Goal: Information Seeking & Learning: Learn about a topic

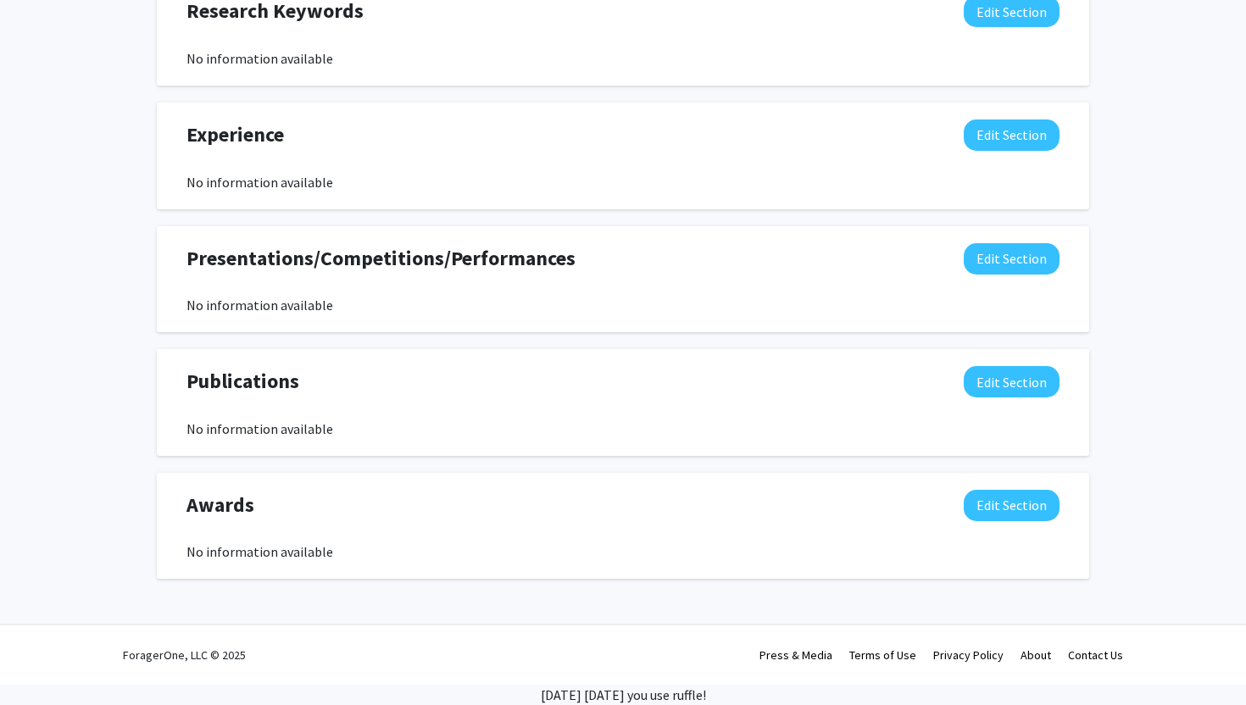
scroll to position [751, 0]
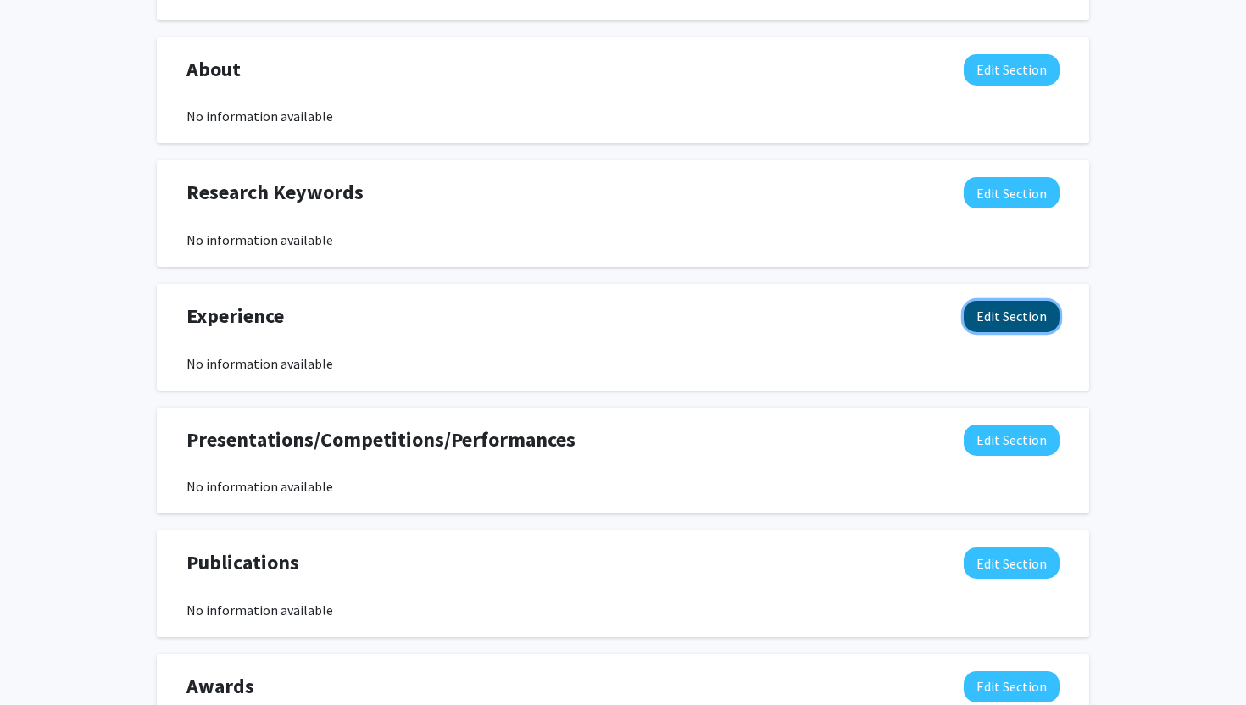
click at [997, 318] on button "Edit Section" at bounding box center [1012, 316] width 96 height 31
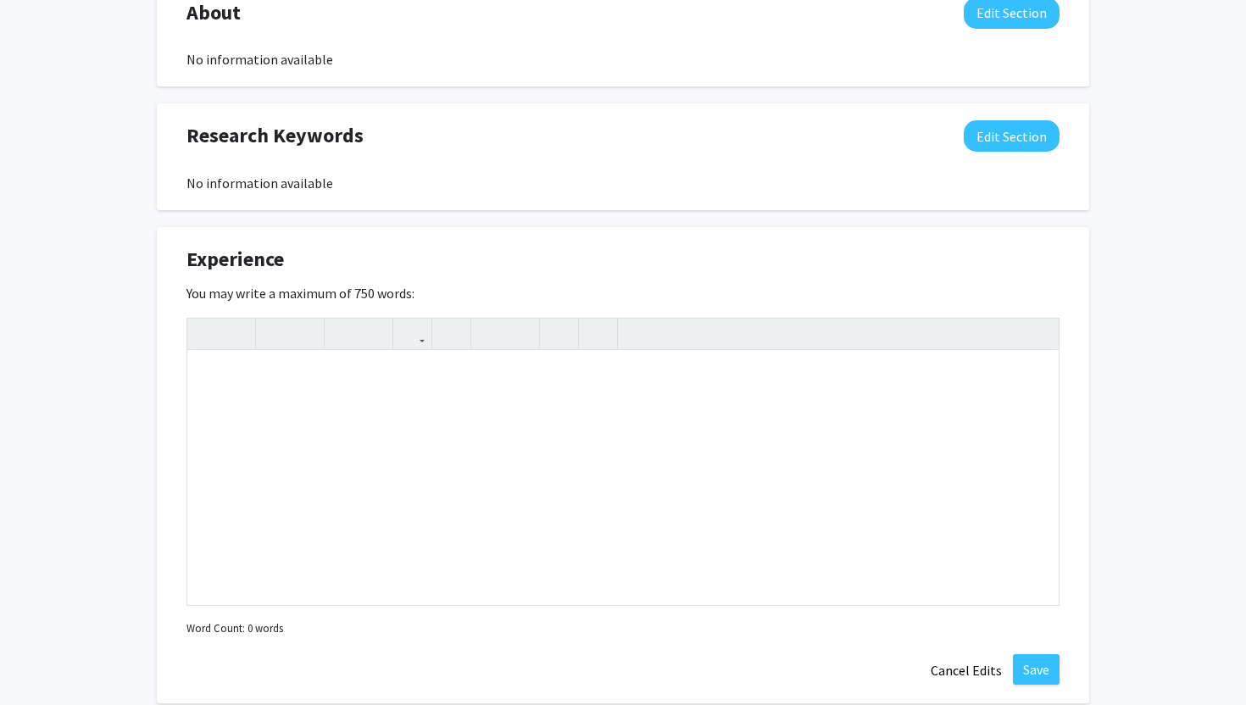
scroll to position [858, 0]
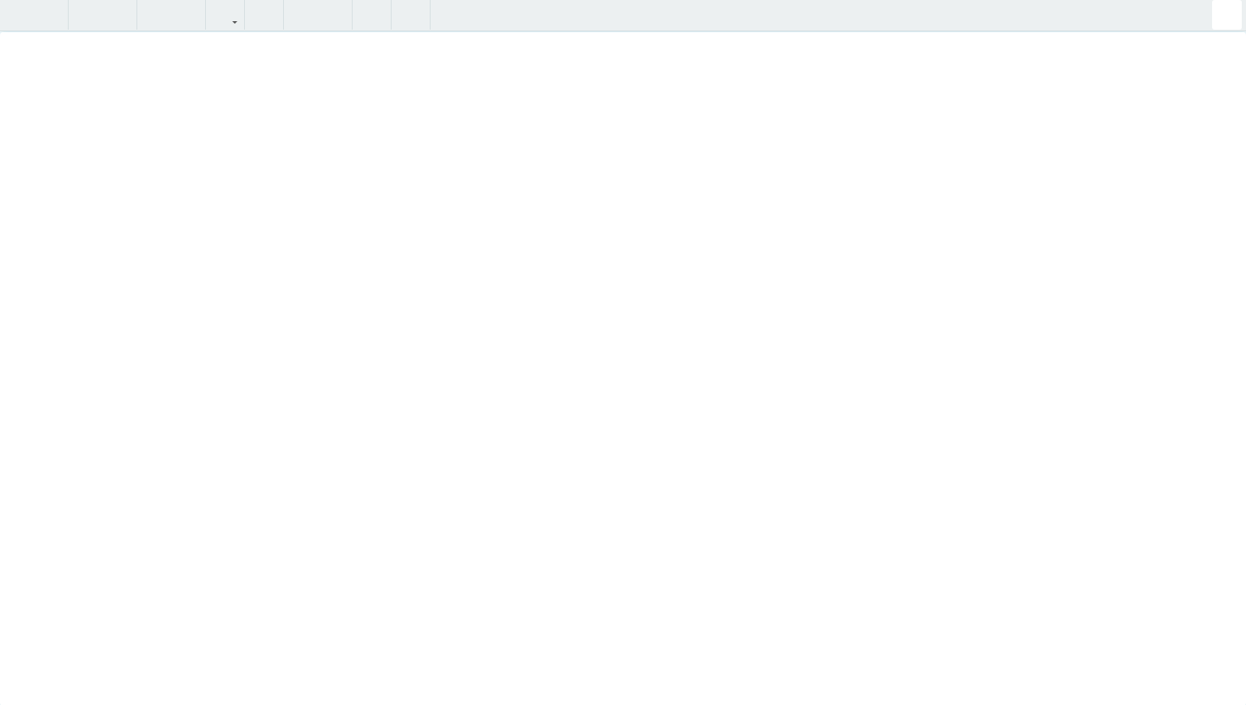
click at [1047, 284] on div "Insert link Remove link" at bounding box center [623, 352] width 1246 height 705
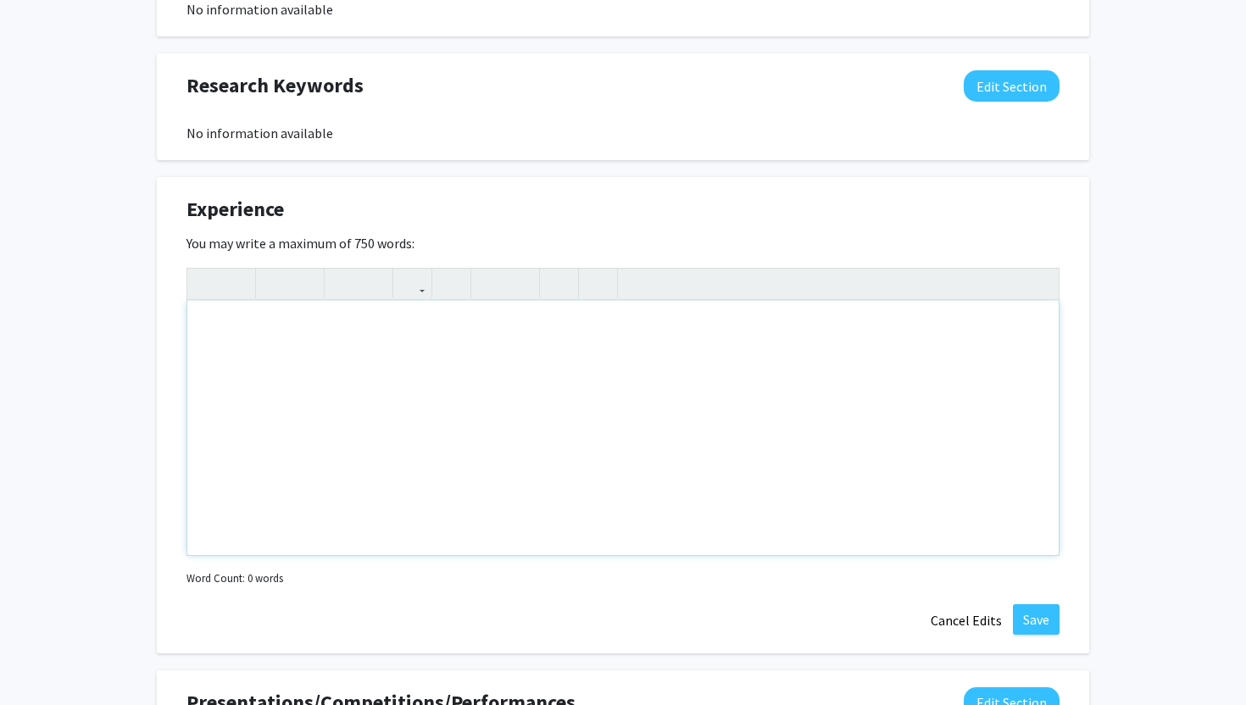
click at [1223, 27] on div "[PERSON_NAME] Edit Section See Public View help Degree Level: Undergraduate Stu…" at bounding box center [623, 140] width 1246 height 1875
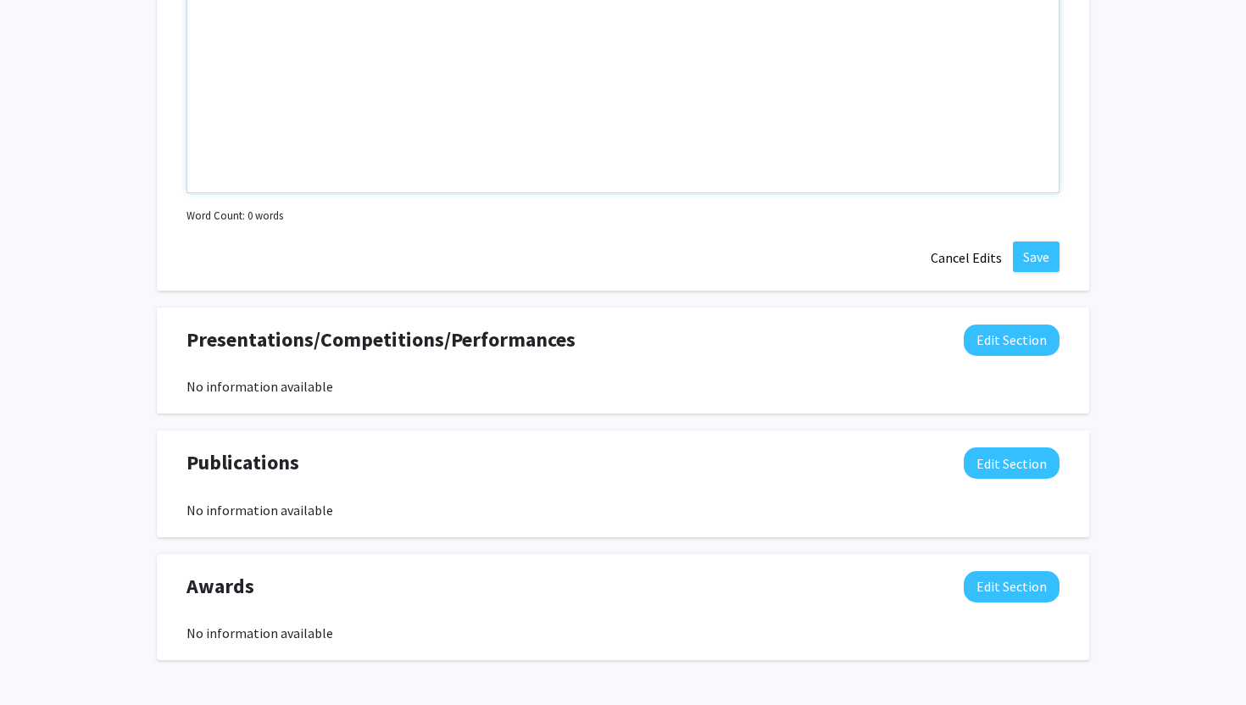
scroll to position [1302, 0]
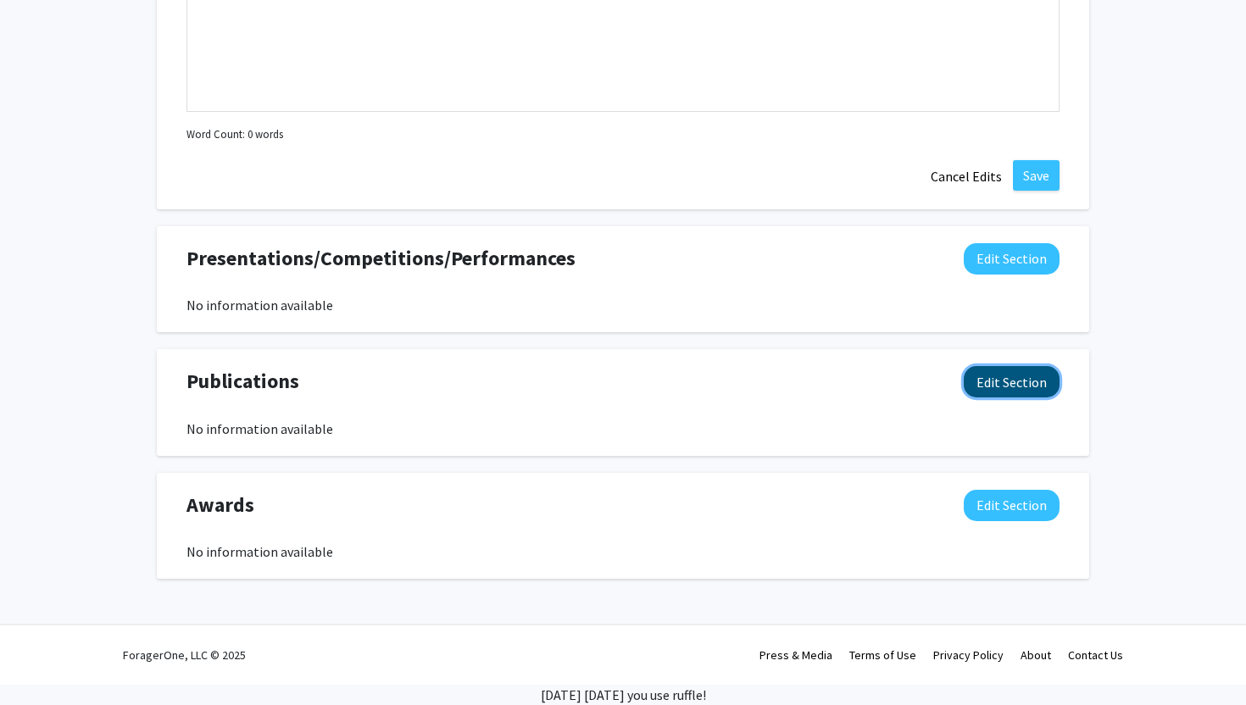
click at [998, 384] on button "Edit Section" at bounding box center [1012, 381] width 96 height 31
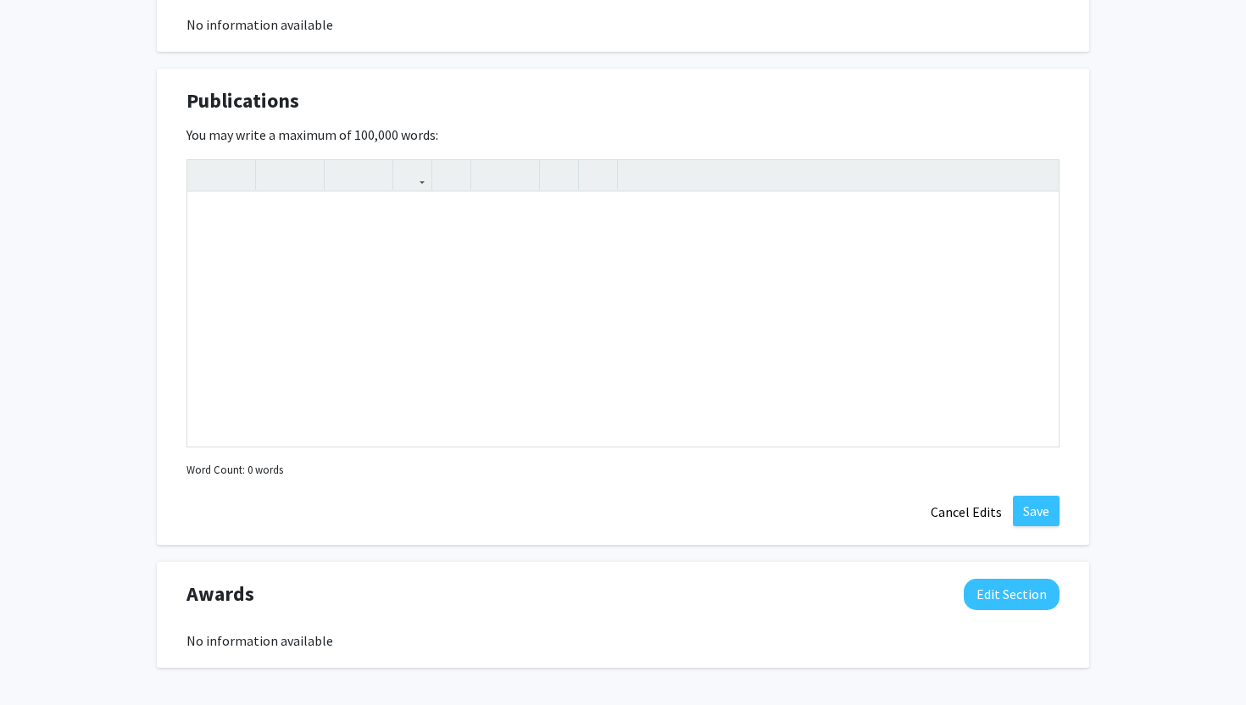
scroll to position [1671, 0]
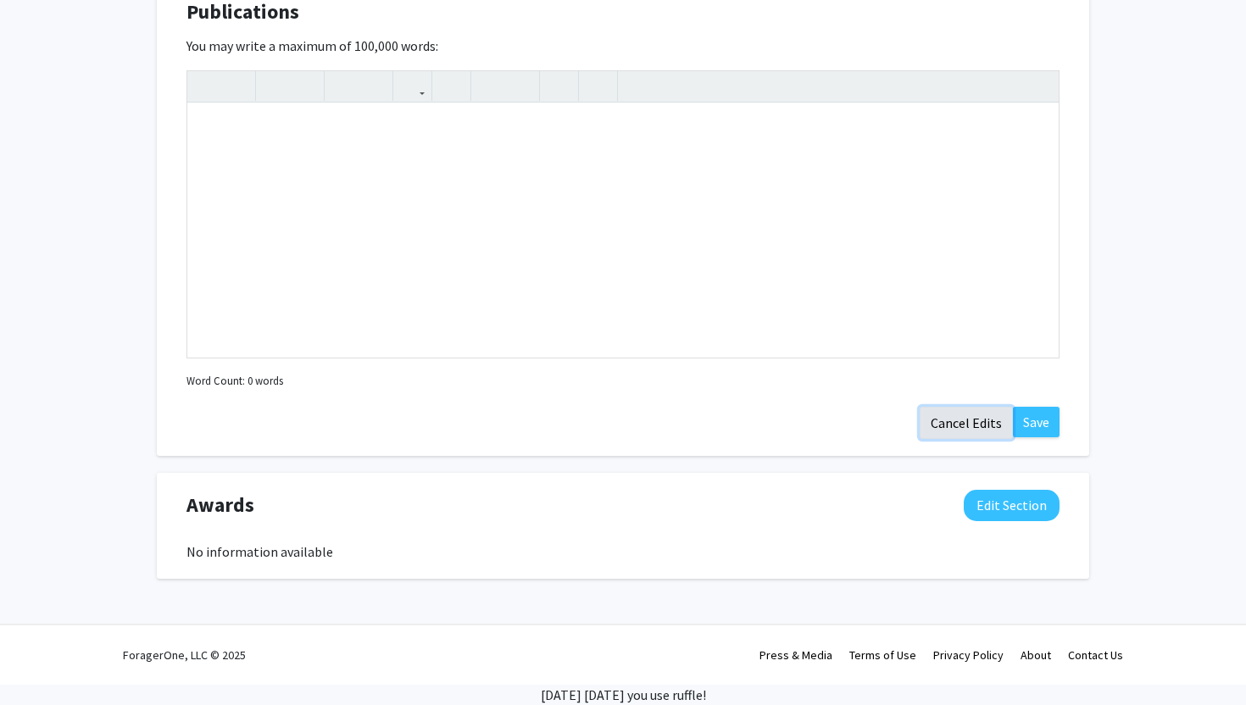
click at [972, 425] on button "Cancel Edits" at bounding box center [966, 423] width 93 height 32
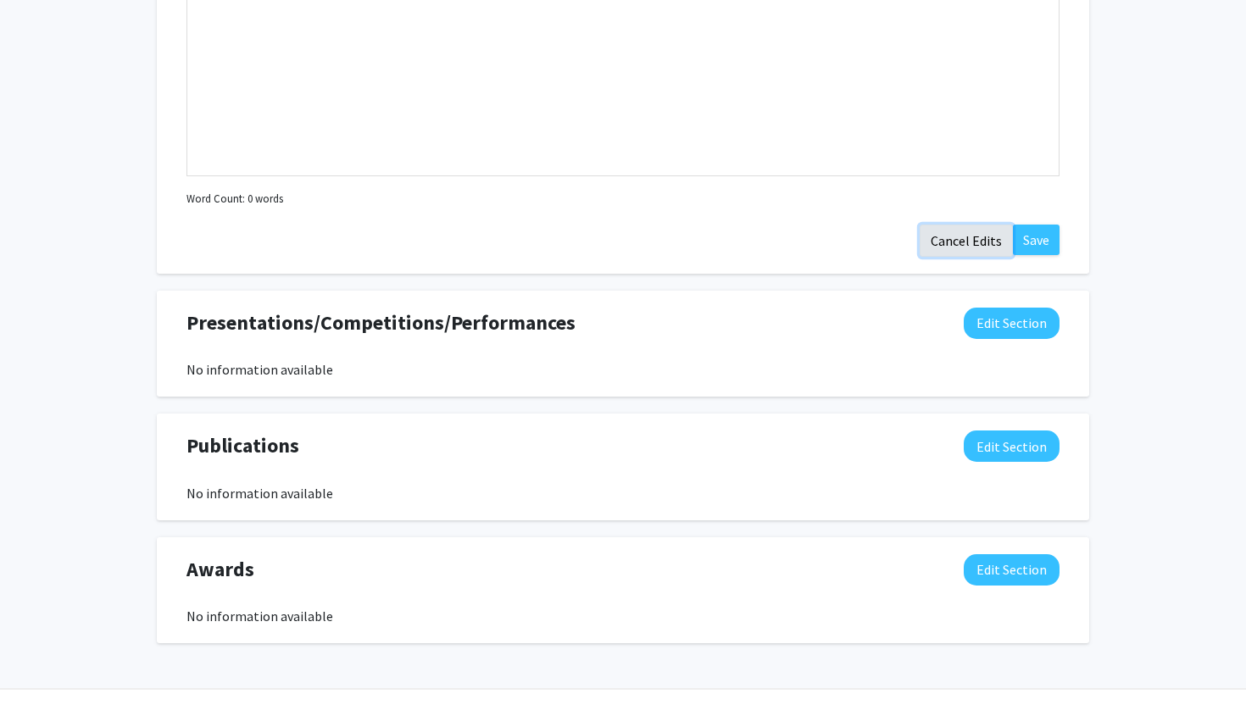
click at [950, 238] on button "Cancel Edits" at bounding box center [966, 241] width 93 height 32
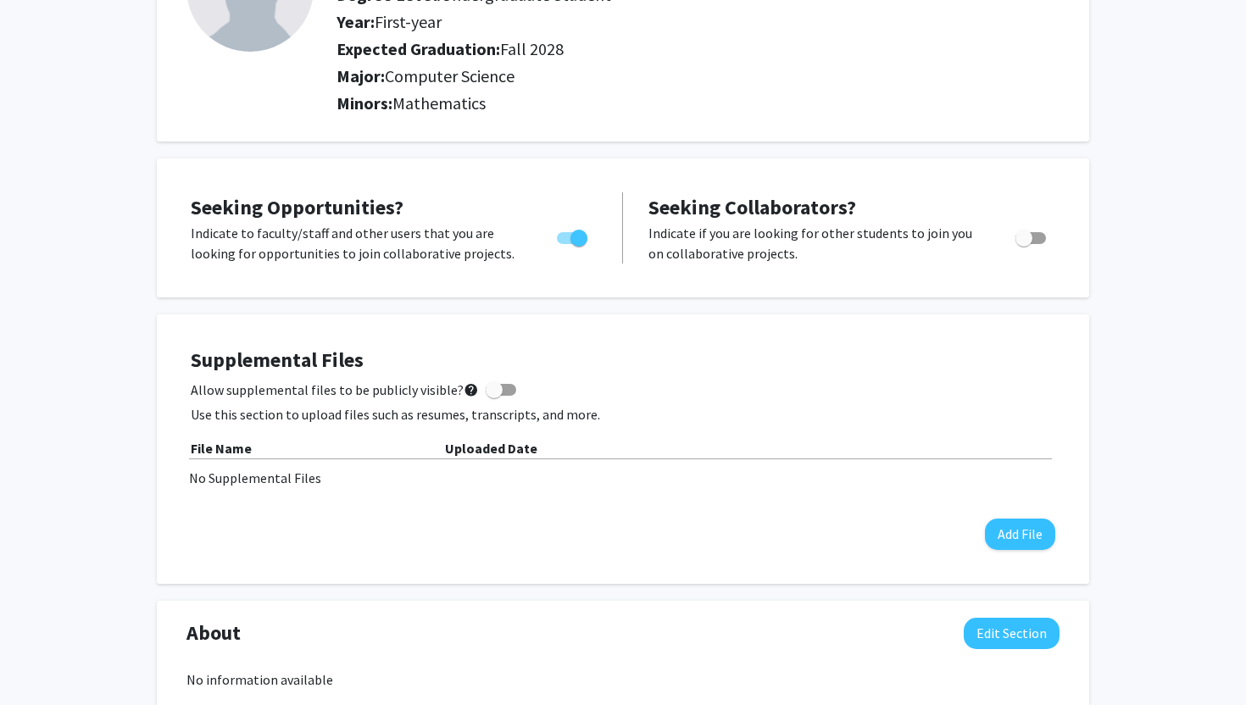
scroll to position [0, 0]
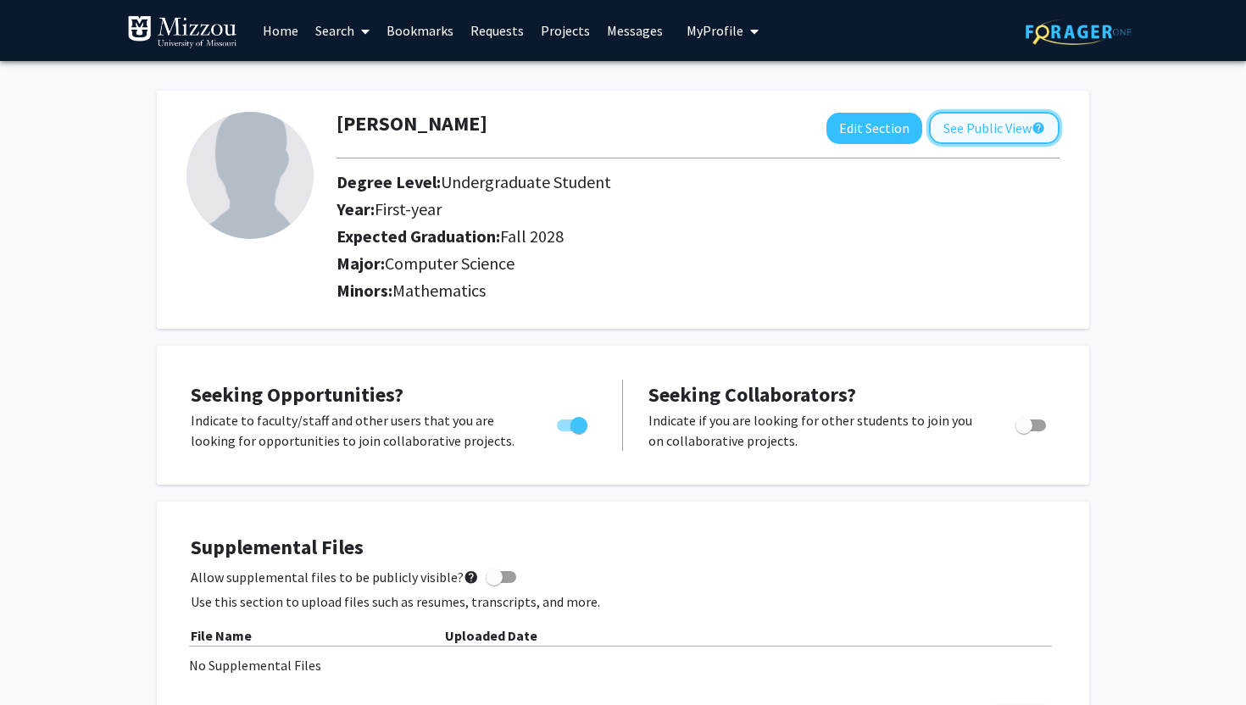
click at [988, 126] on button "See Public View help" at bounding box center [994, 128] width 131 height 32
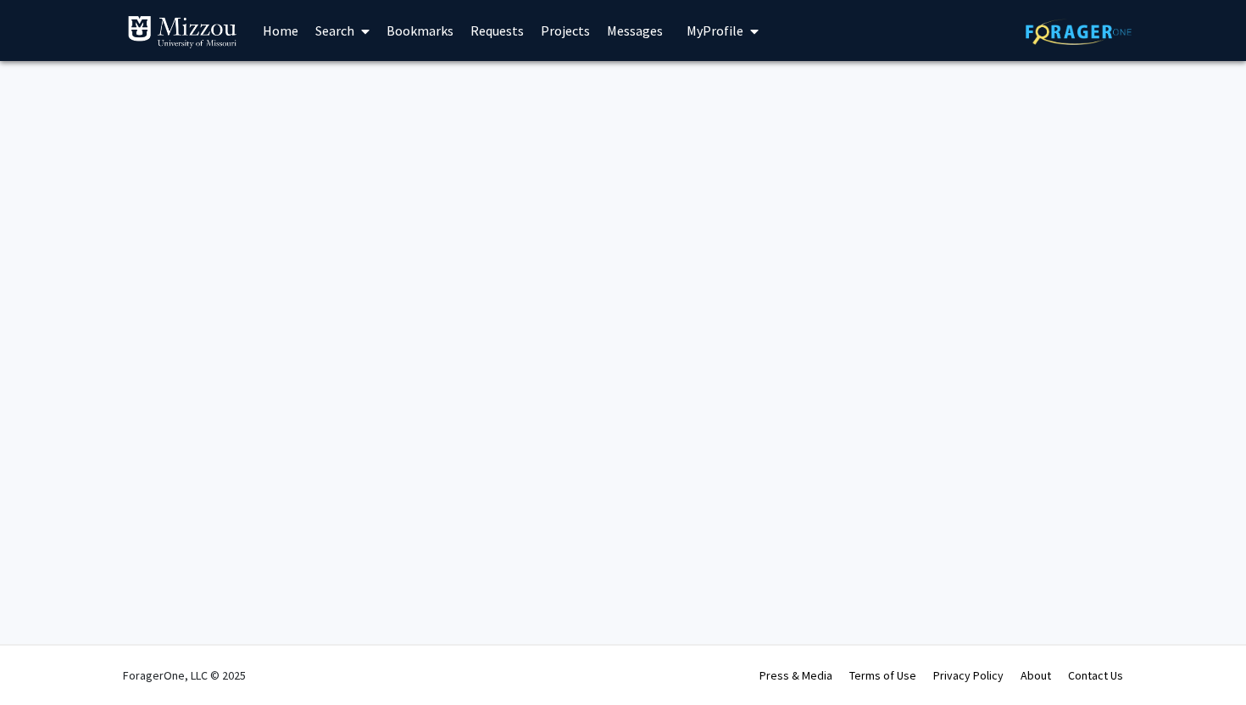
click at [713, 29] on span "My Profile" at bounding box center [715, 30] width 57 height 17
click at [724, 76] on div "[PERSON_NAME] View Profile" at bounding box center [770, 87] width 145 height 37
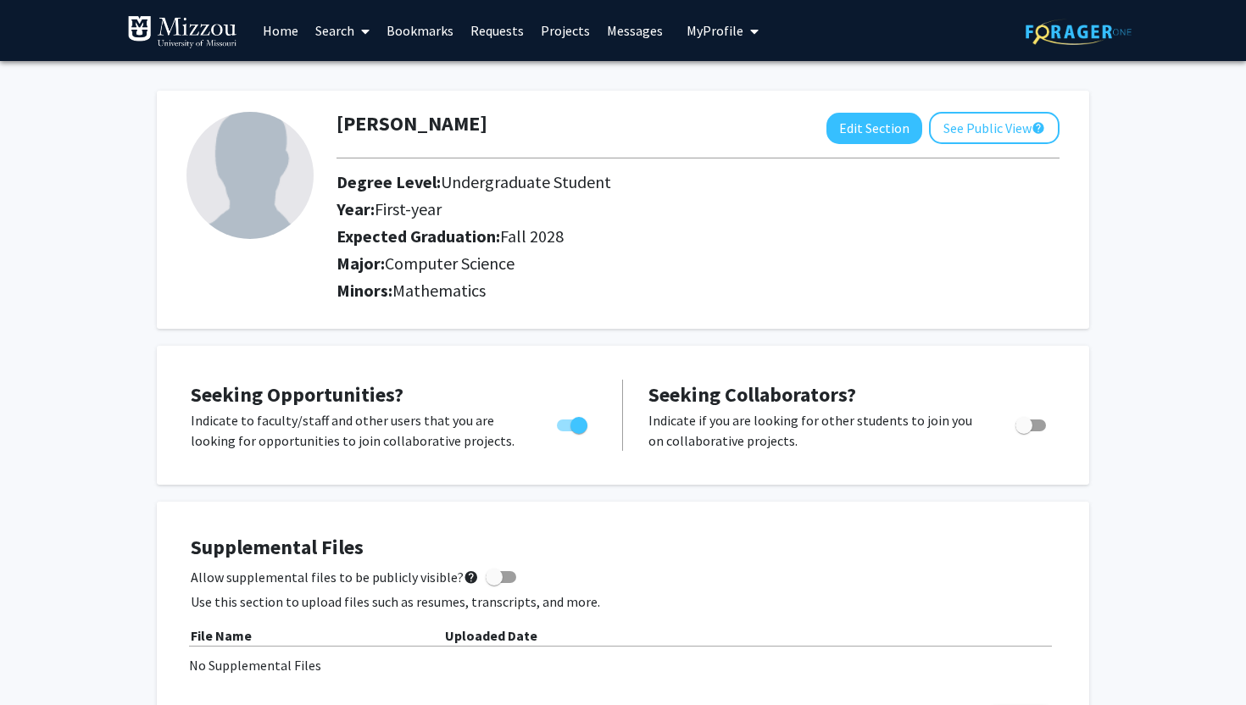
click at [580, 28] on link "Projects" at bounding box center [565, 30] width 66 height 59
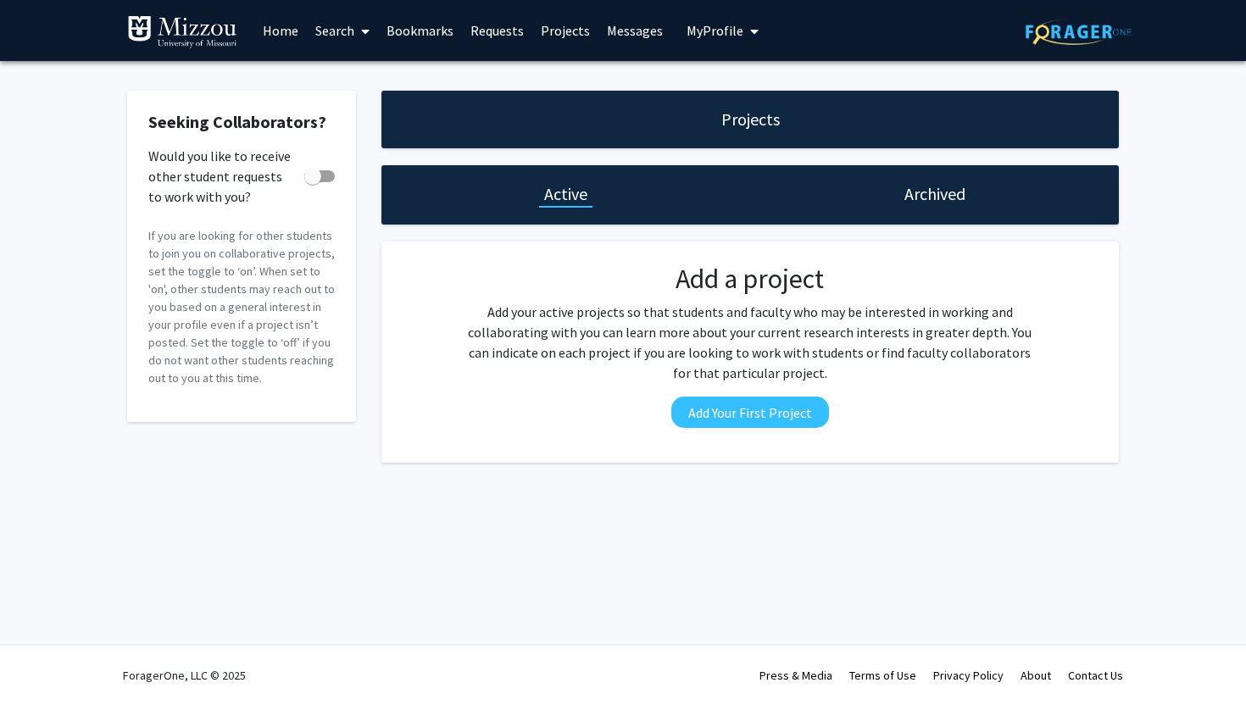
click at [479, 26] on link "Requests" at bounding box center [497, 30] width 70 height 59
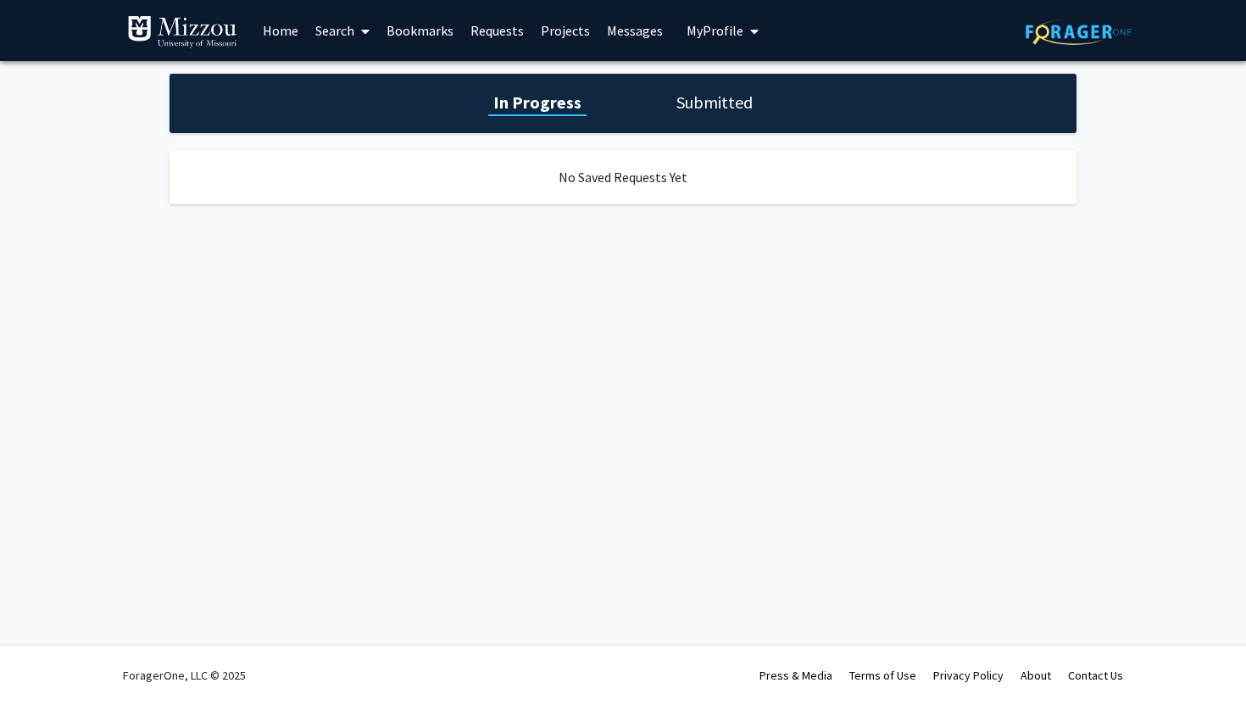
click at [409, 29] on link "Bookmarks" at bounding box center [420, 30] width 84 height 59
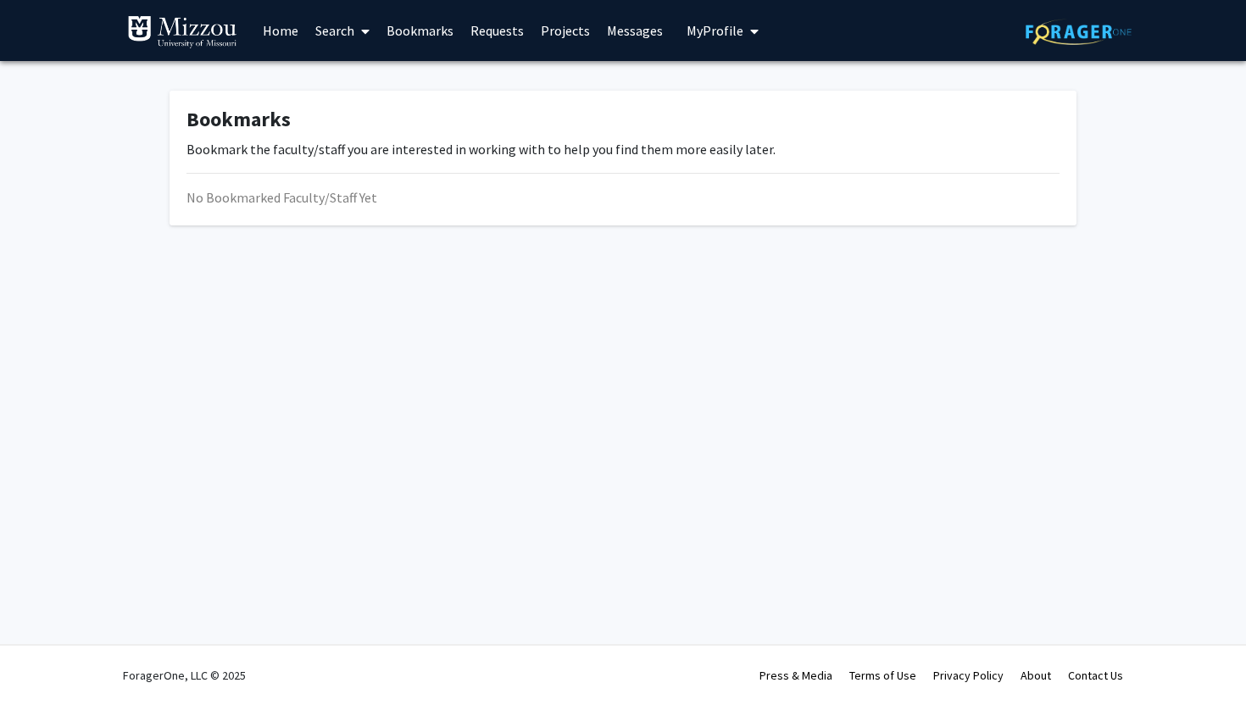
click at [343, 30] on link "Search" at bounding box center [342, 30] width 71 height 59
click at [345, 73] on span "Faculty/Staff" at bounding box center [369, 78] width 125 height 34
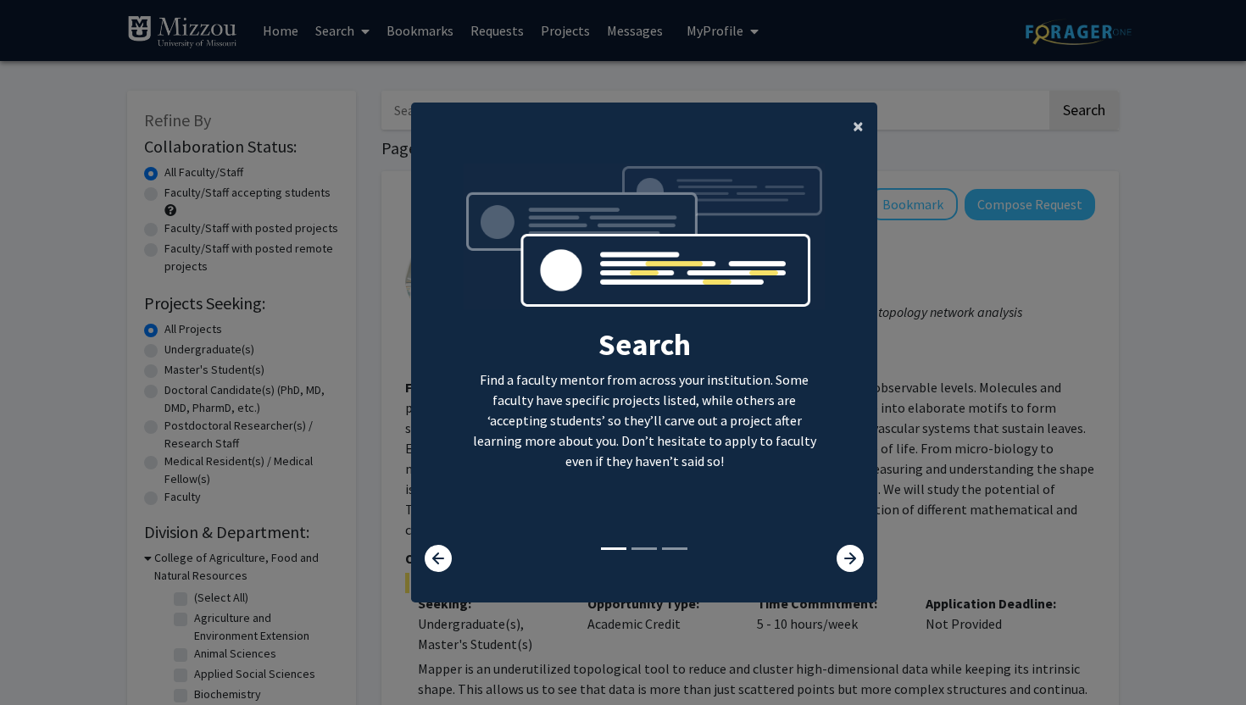
click at [855, 125] on span "×" at bounding box center [858, 126] width 11 height 26
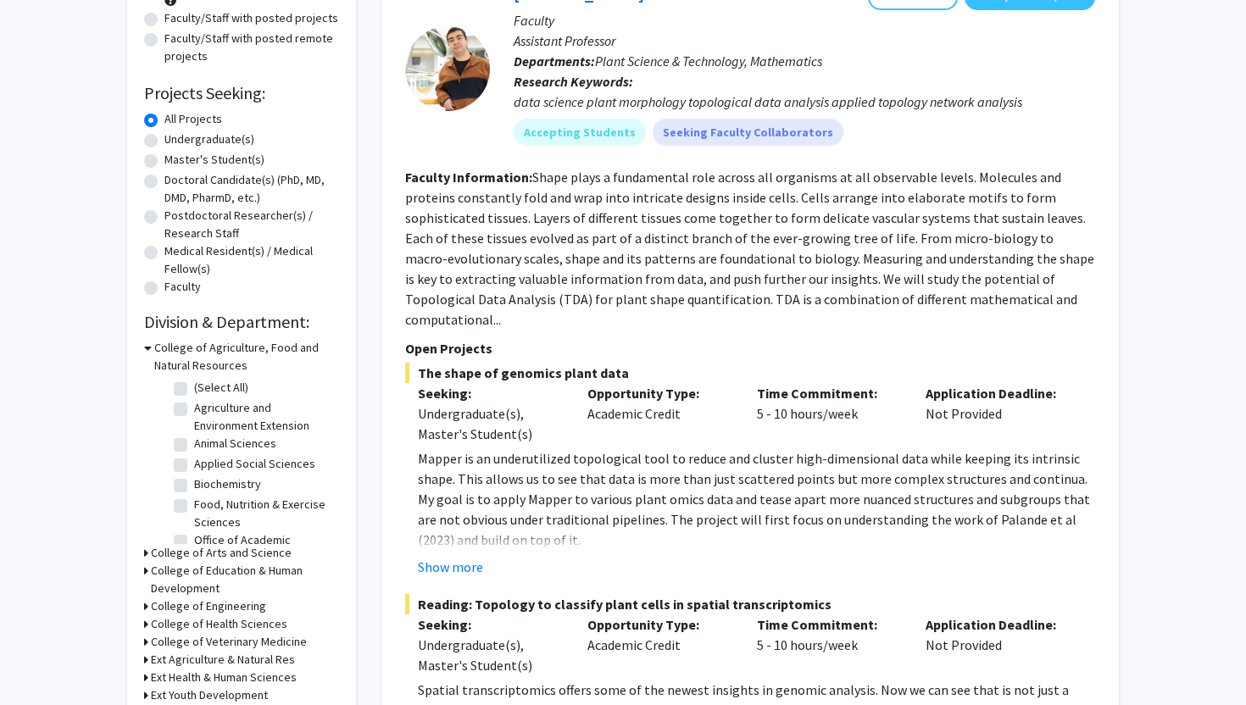
scroll to position [213, 0]
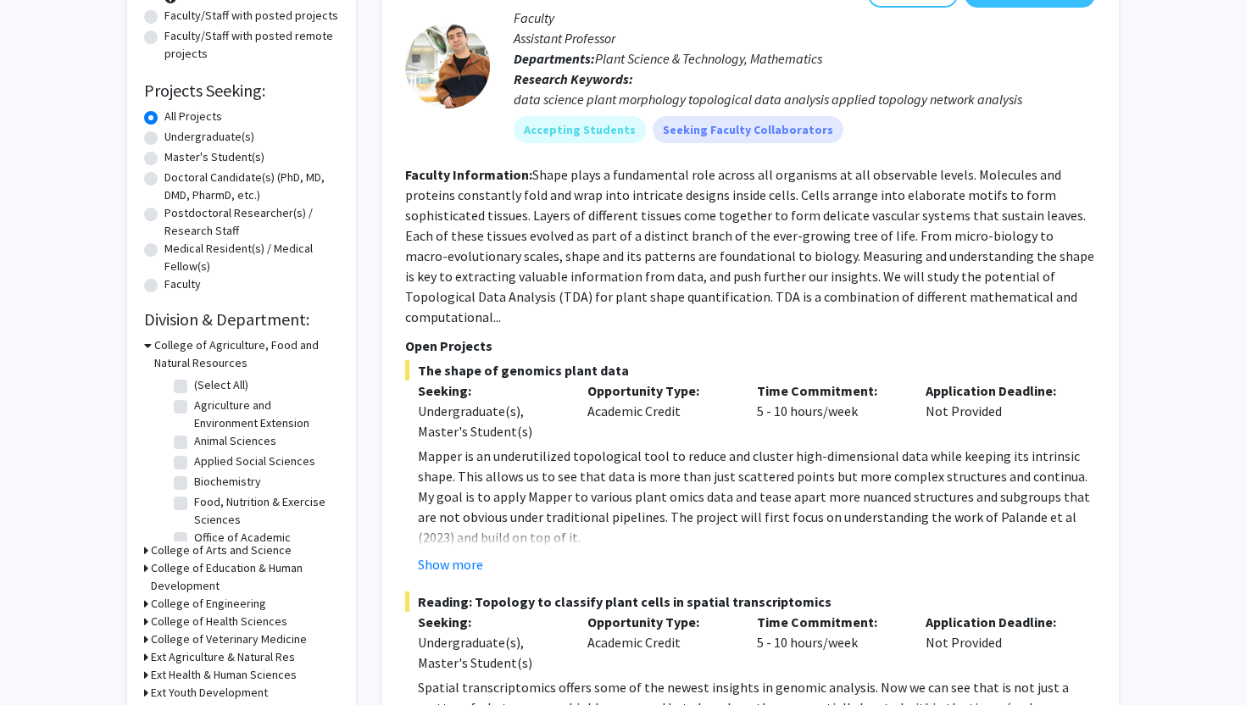
click at [211, 139] on label "Undergraduate(s)" at bounding box center [209, 137] width 90 height 18
click at [175, 139] on input "Undergraduate(s)" at bounding box center [169, 133] width 11 height 11
radio input "true"
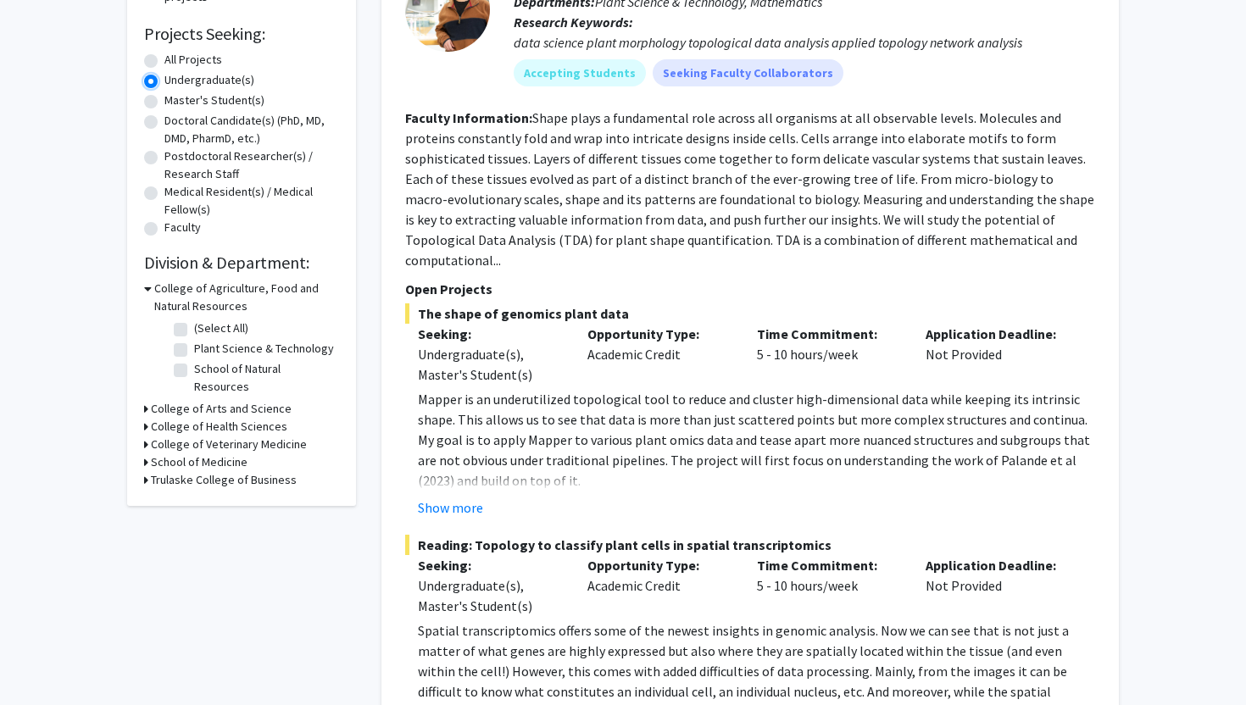
scroll to position [280, 0]
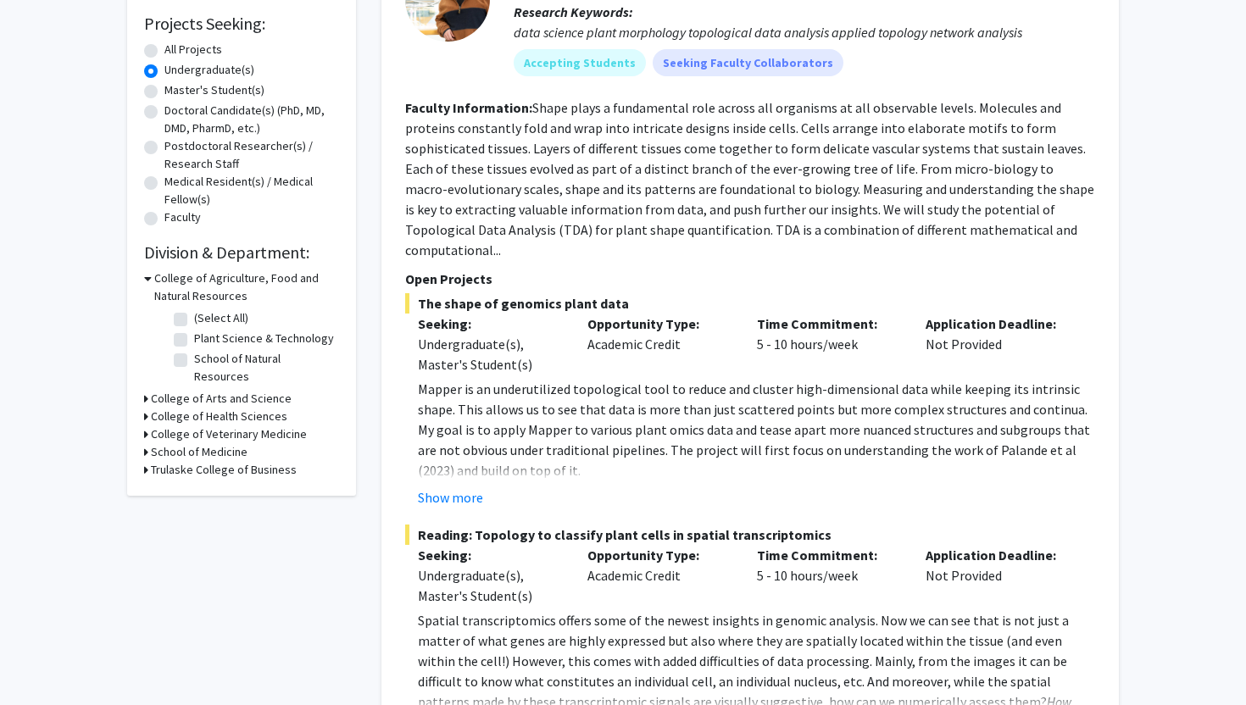
click at [152, 279] on div "College of Agriculture, Food and Natural Resources" at bounding box center [241, 288] width 195 height 36
click at [158, 461] on h3 "Trulaske College of Business" at bounding box center [224, 470] width 146 height 18
click at [162, 443] on h3 "School of Medicine" at bounding box center [199, 452] width 97 height 18
click at [162, 425] on h3 "College of Veterinary Medicine" at bounding box center [229, 434] width 156 height 18
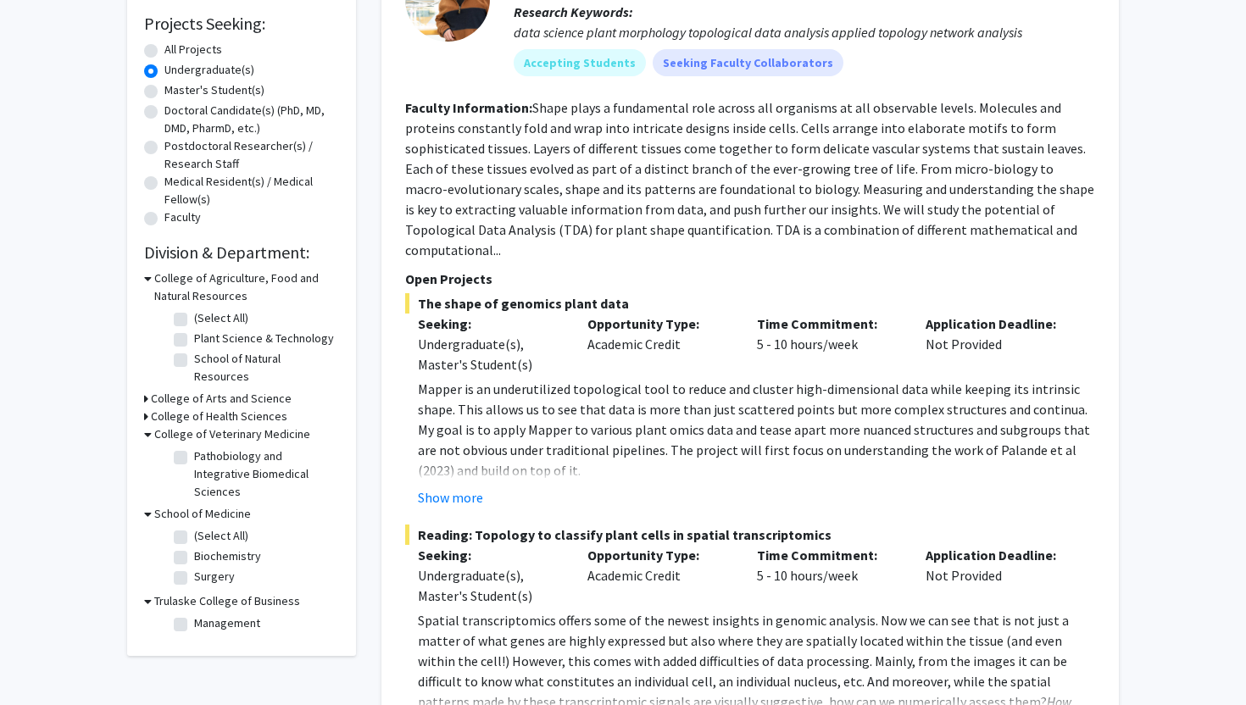
click at [162, 408] on h3 "College of Health Sciences" at bounding box center [219, 417] width 136 height 18
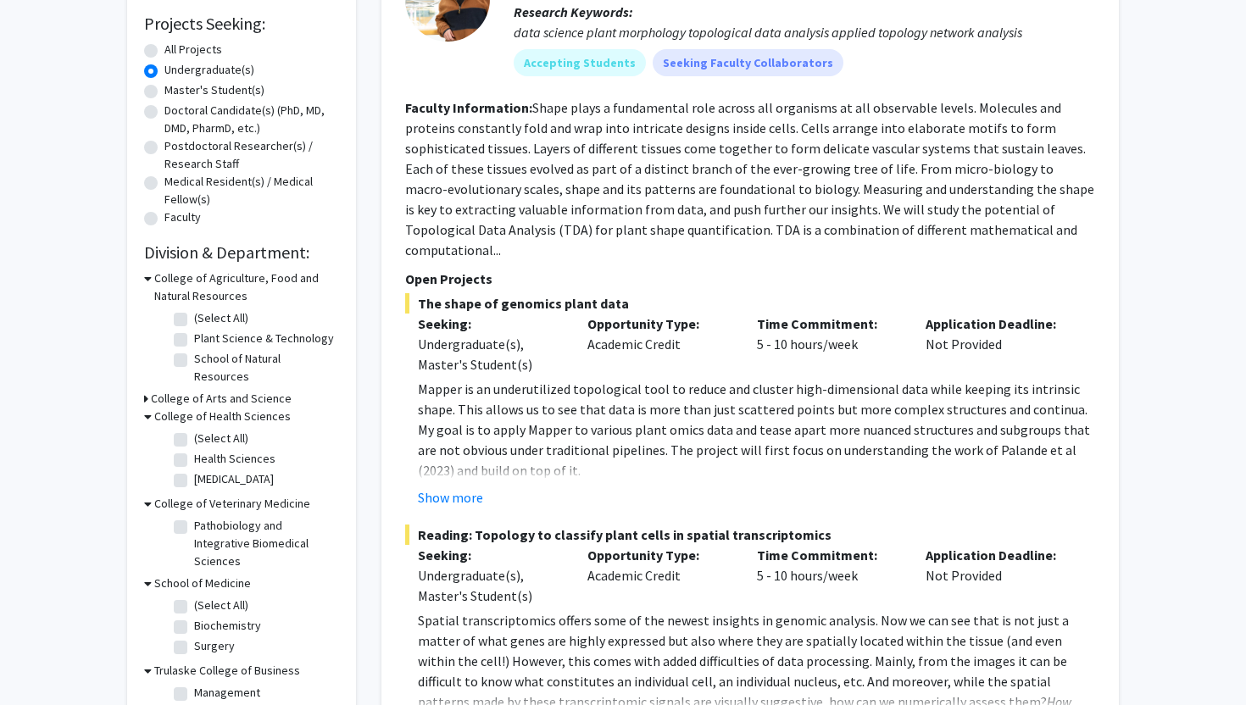
click at [163, 390] on h3 "College of Arts and Science" at bounding box center [221, 399] width 141 height 18
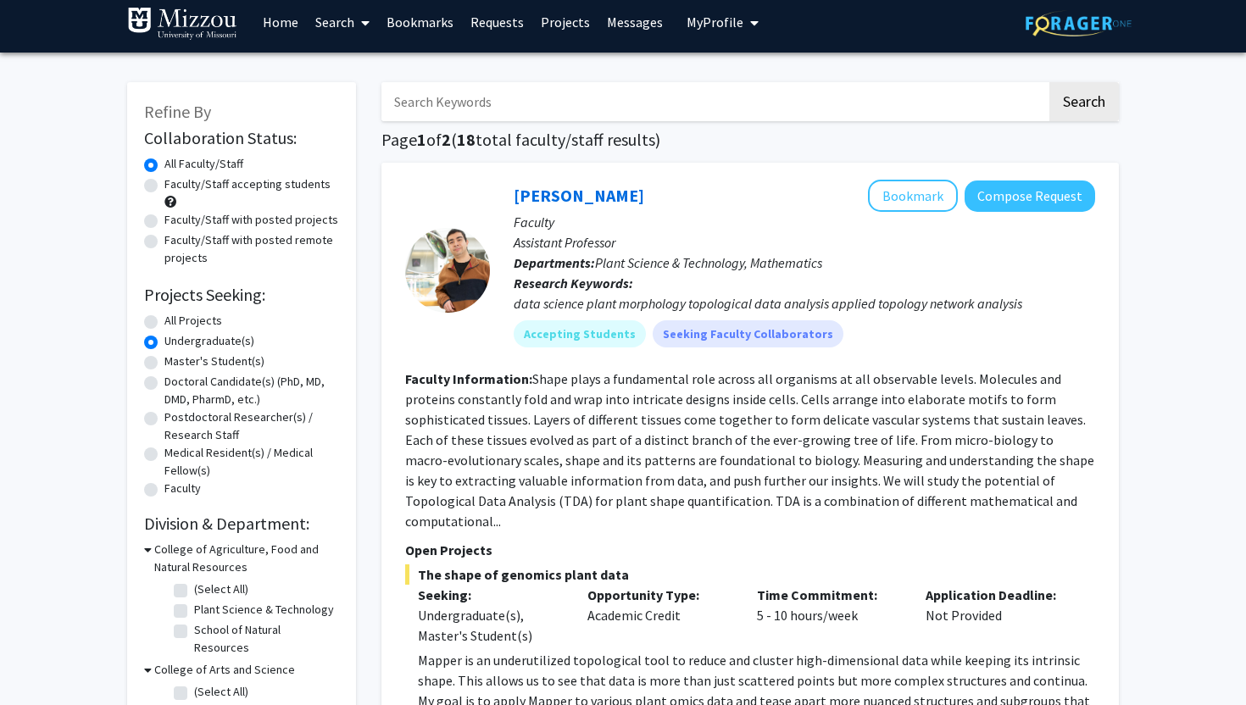
scroll to position [8, 0]
click at [250, 185] on label "Faculty/Staff accepting students" at bounding box center [247, 185] width 166 height 18
click at [175, 185] on input "Faculty/Staff accepting students" at bounding box center [169, 181] width 11 height 11
radio input "true"
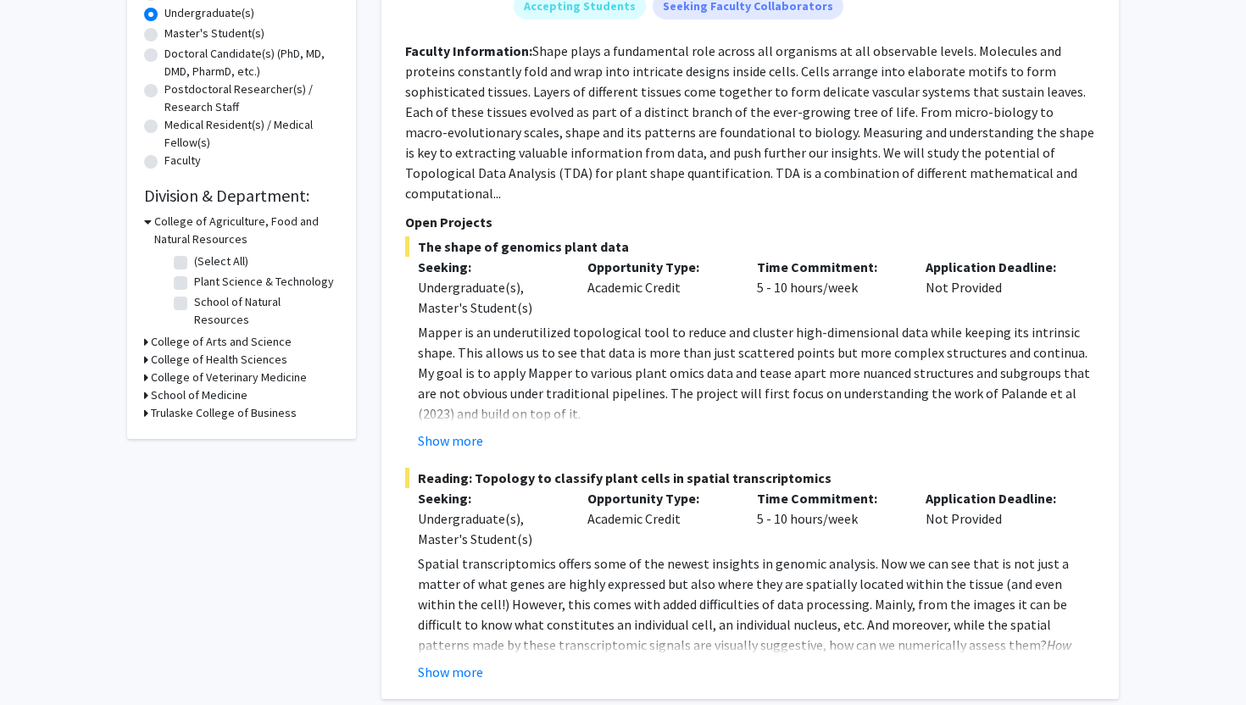
scroll to position [342, 0]
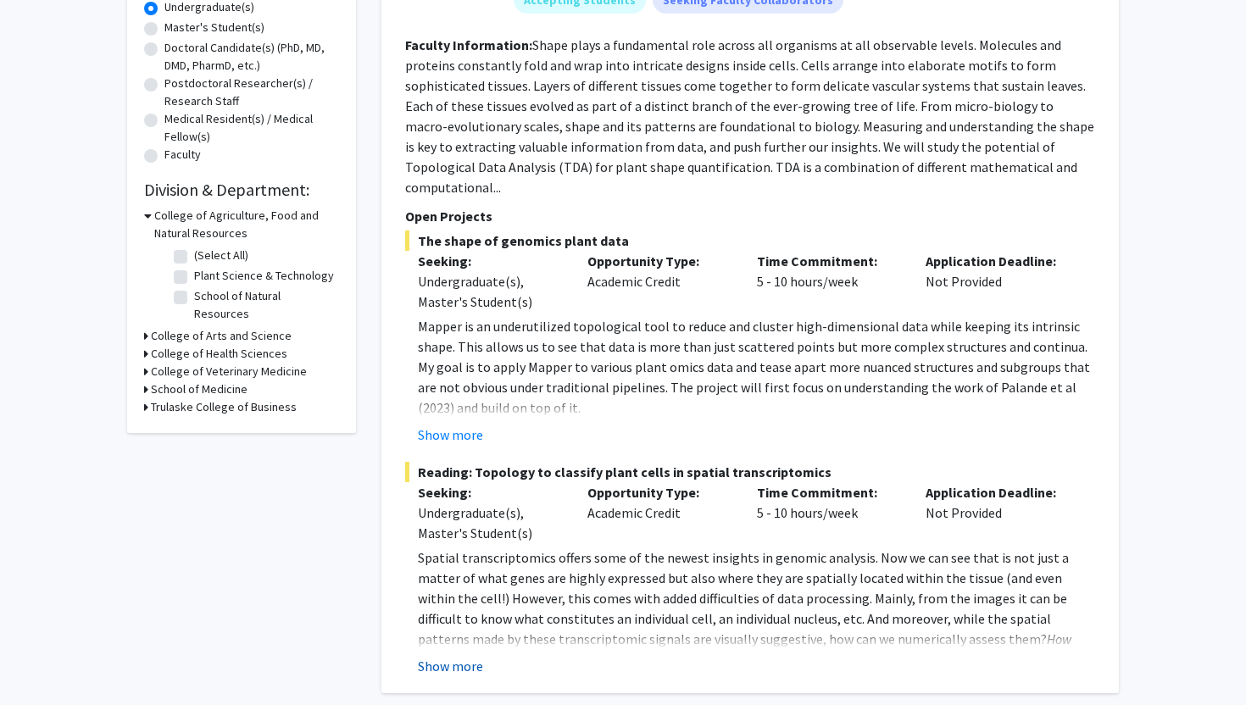
click at [462, 656] on button "Show more" at bounding box center [450, 666] width 65 height 20
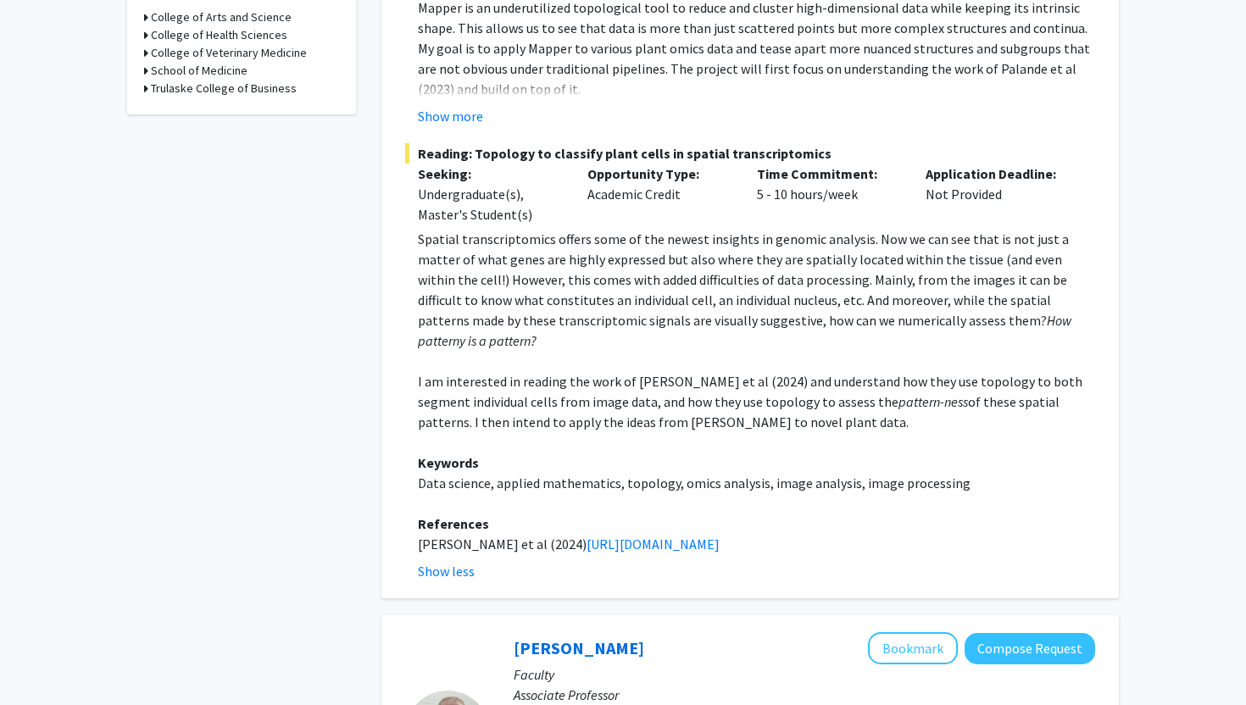
scroll to position [669, 0]
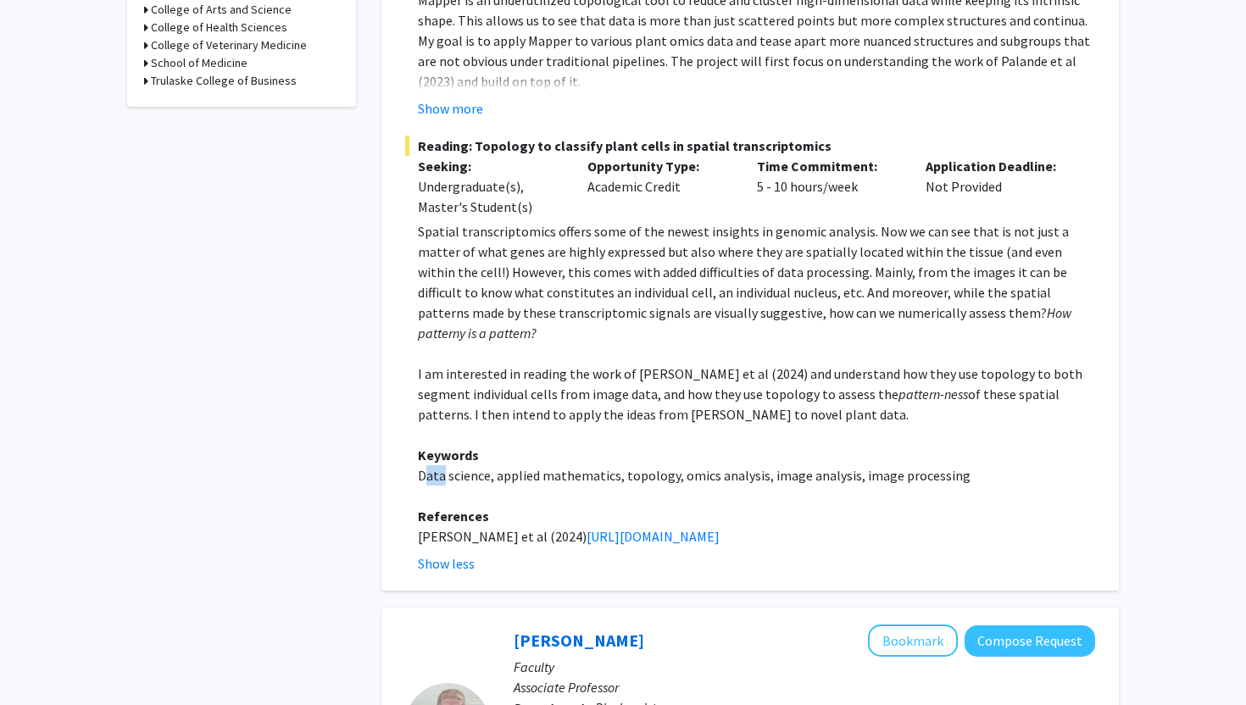
drag, startPoint x: 428, startPoint y: 434, endPoint x: 486, endPoint y: 434, distance: 57.6
click at [453, 465] on p "Data science, applied mathematics, topology, omics analysis, image analysis, im…" at bounding box center [756, 475] width 677 height 20
click at [543, 486] on p at bounding box center [756, 496] width 677 height 20
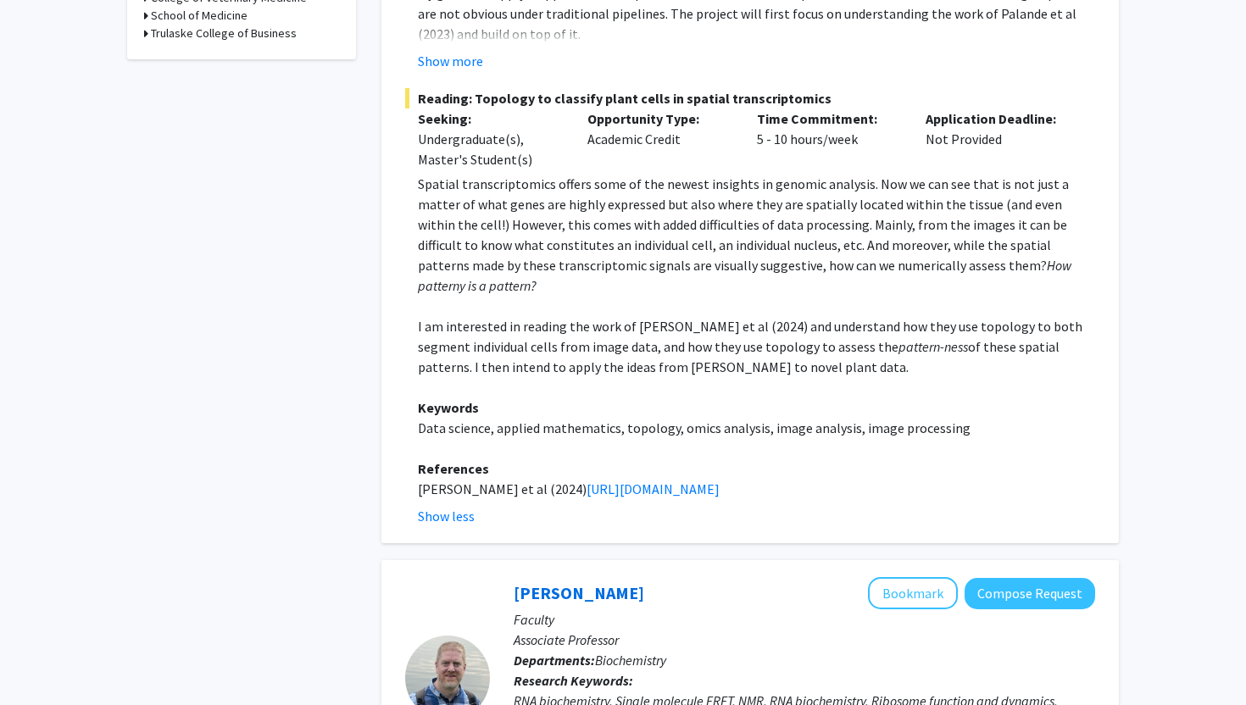
scroll to position [902, 0]
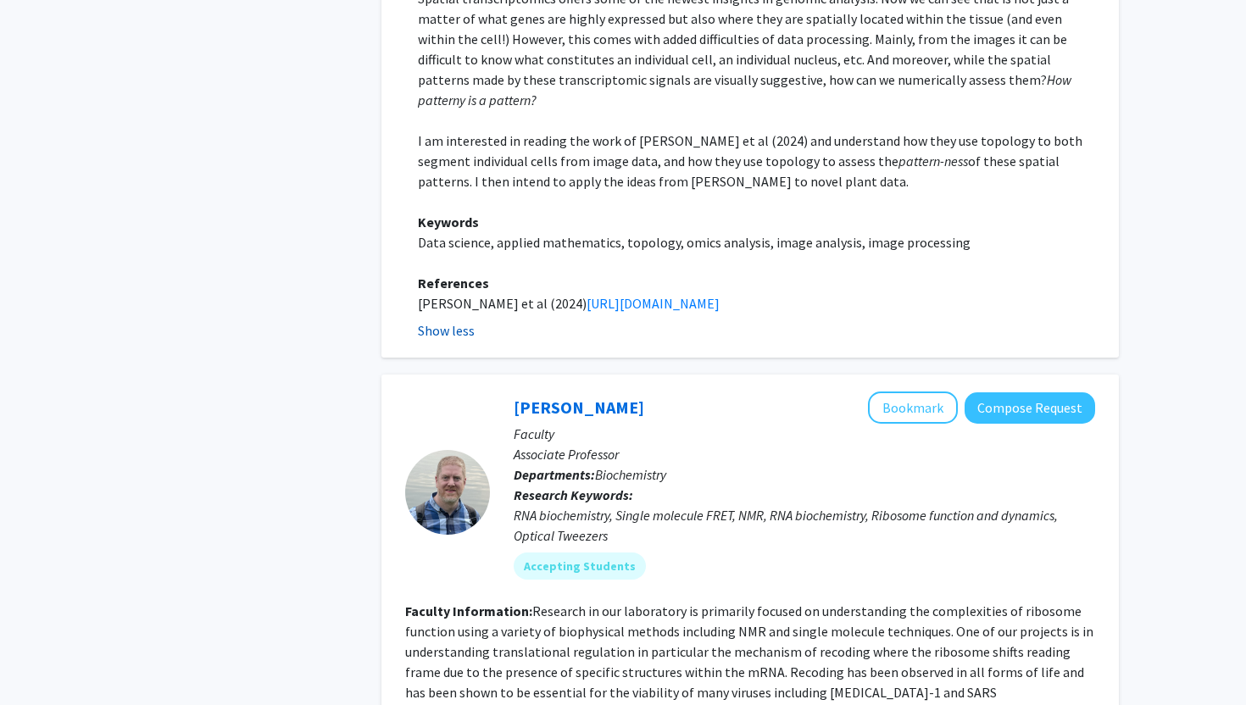
click at [449, 320] on button "Show less" at bounding box center [446, 330] width 57 height 20
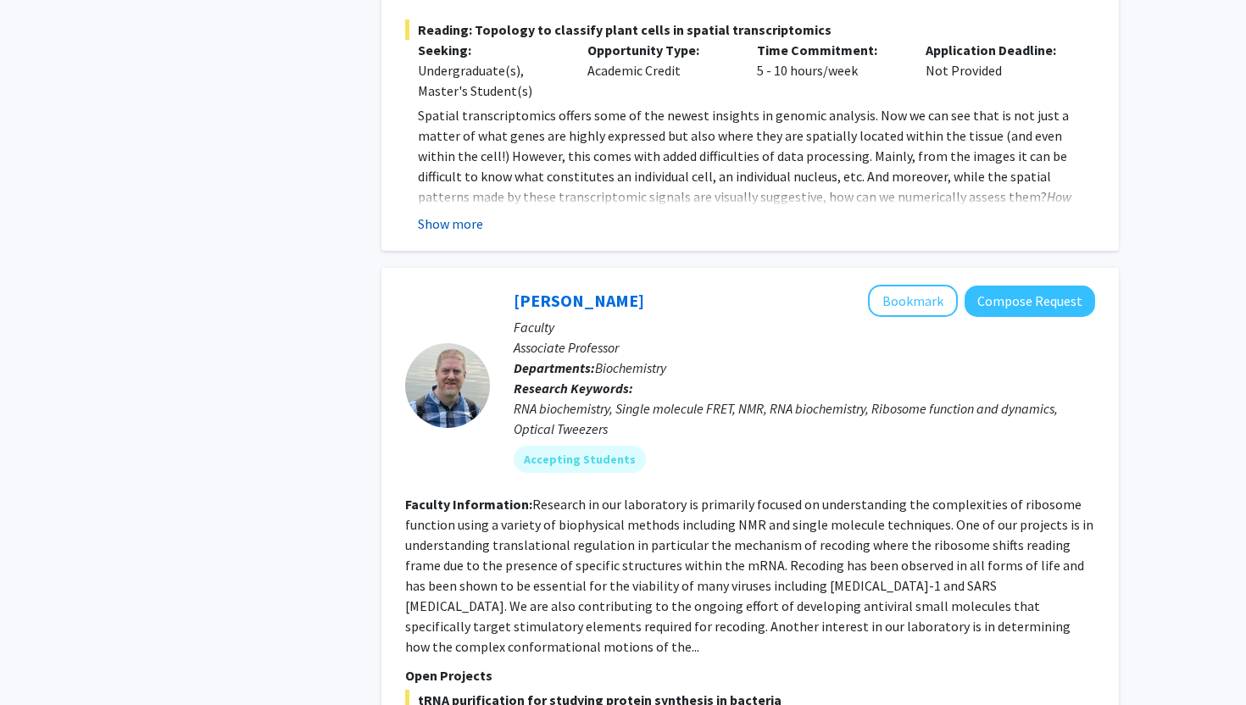
click at [454, 214] on button "Show more" at bounding box center [450, 224] width 65 height 20
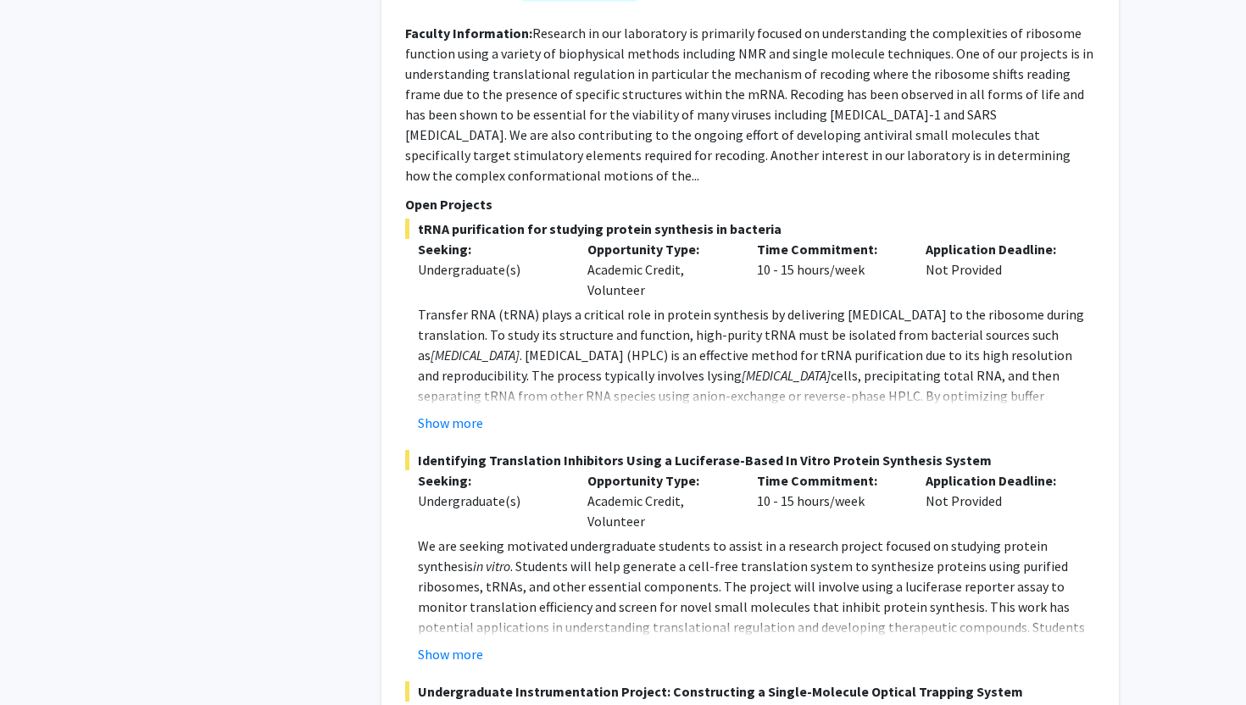
scroll to position [1478, 0]
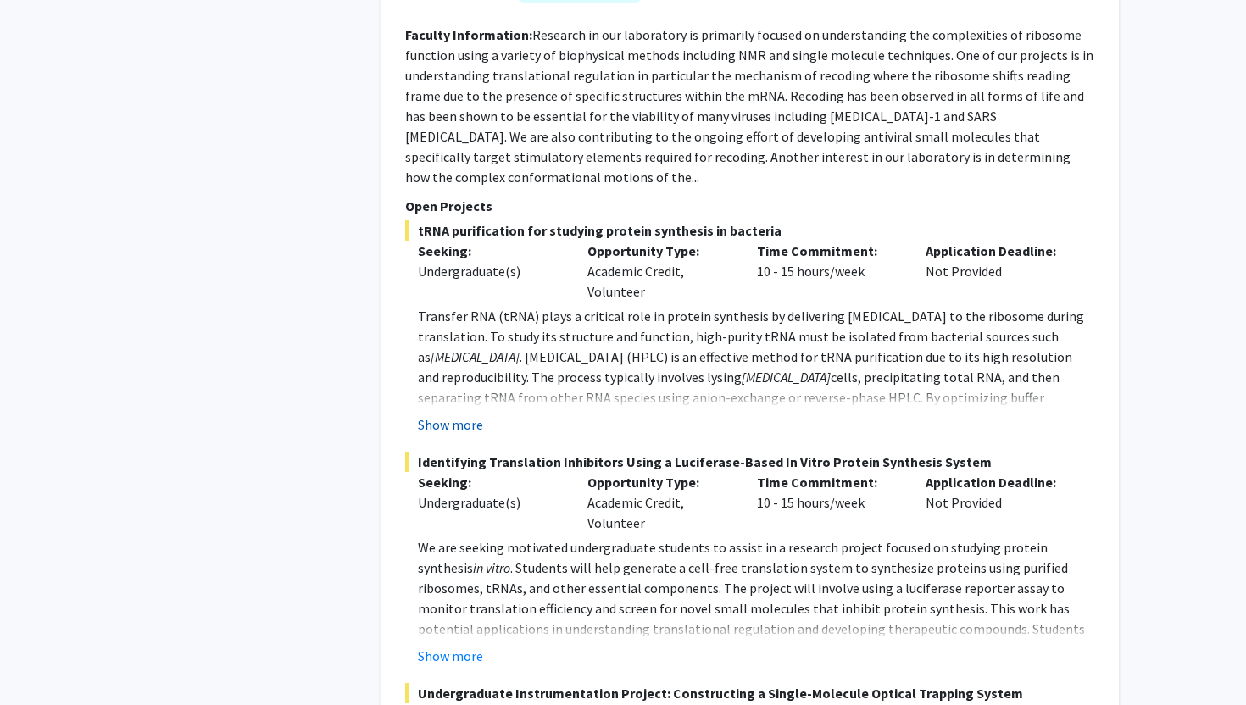
click at [456, 414] on button "Show more" at bounding box center [450, 424] width 65 height 20
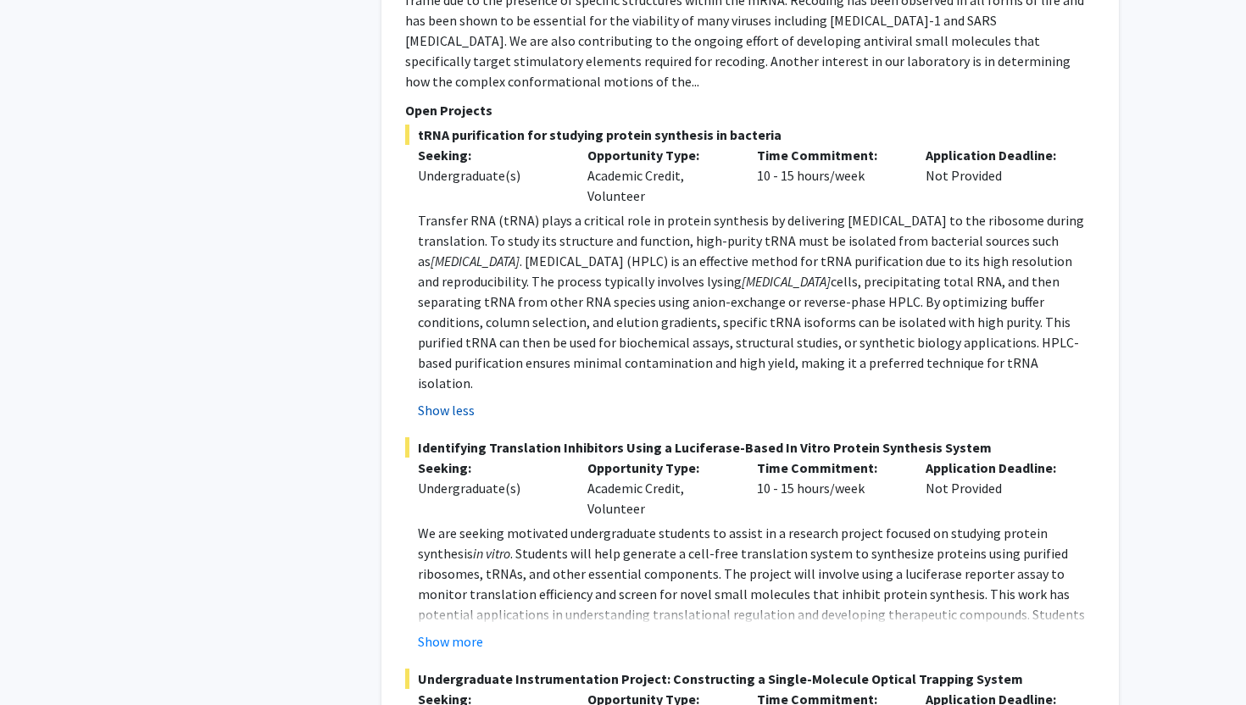
scroll to position [1576, 0]
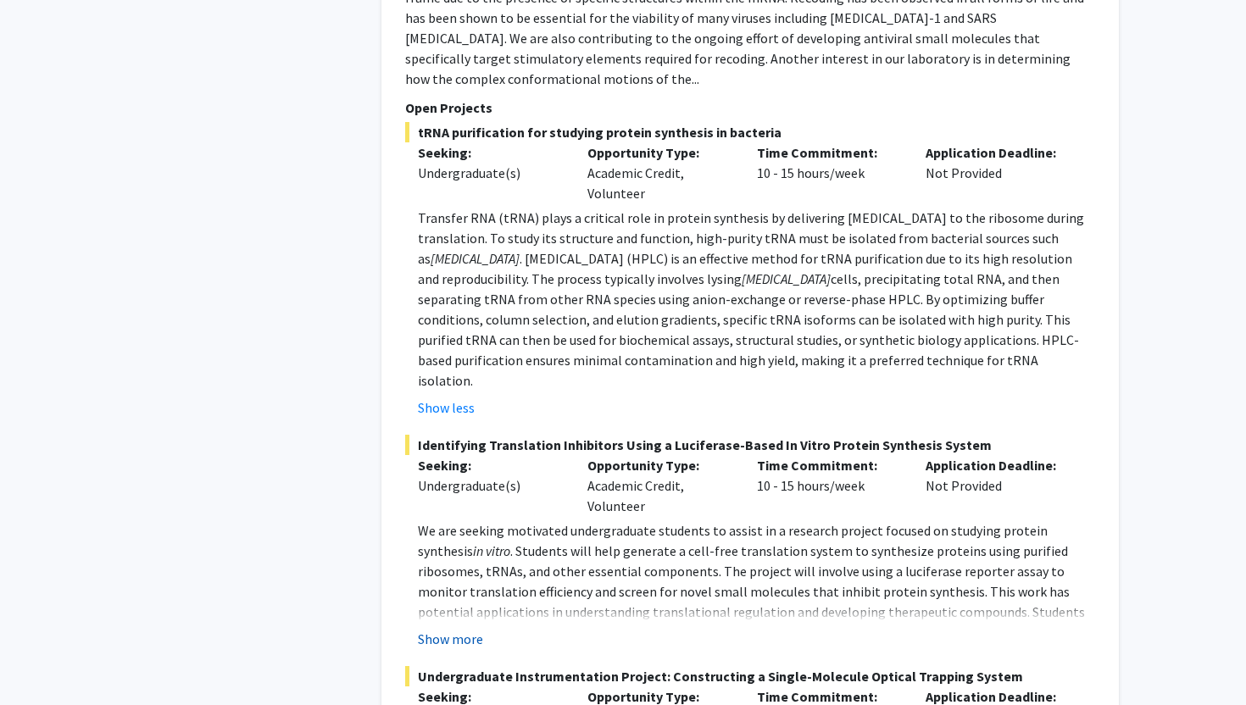
click at [433, 629] on button "Show more" at bounding box center [450, 639] width 65 height 20
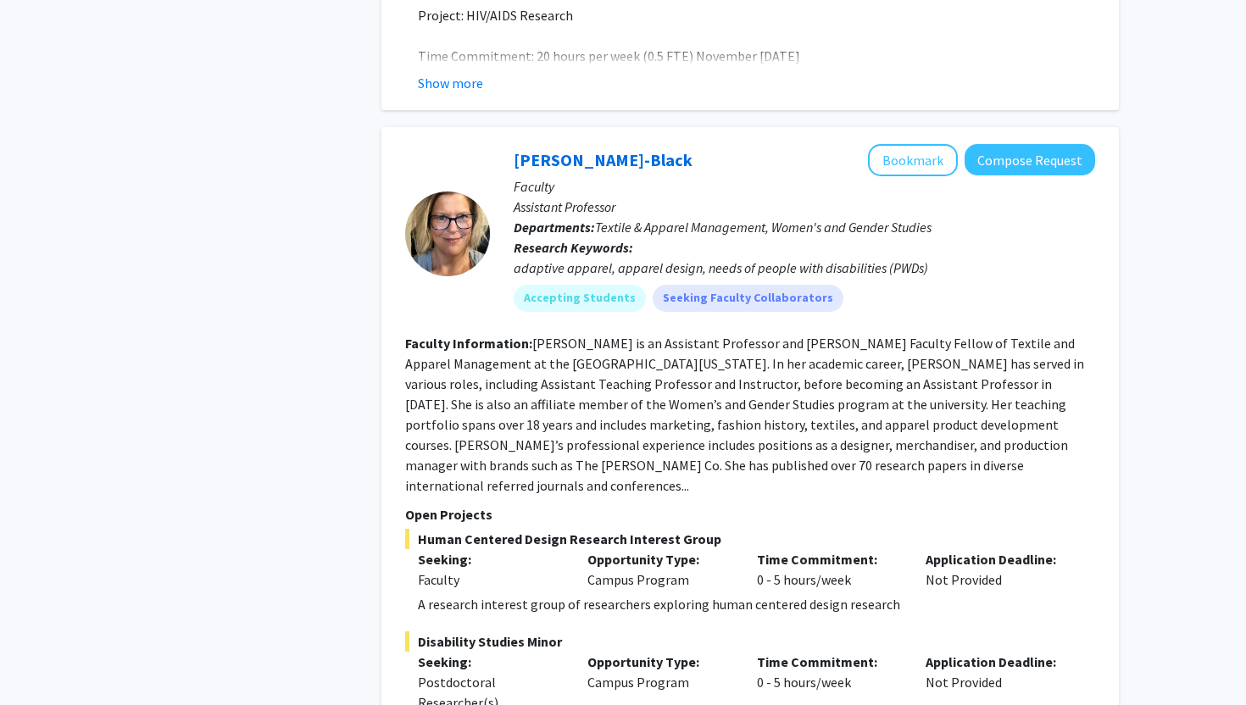
scroll to position [8054, 0]
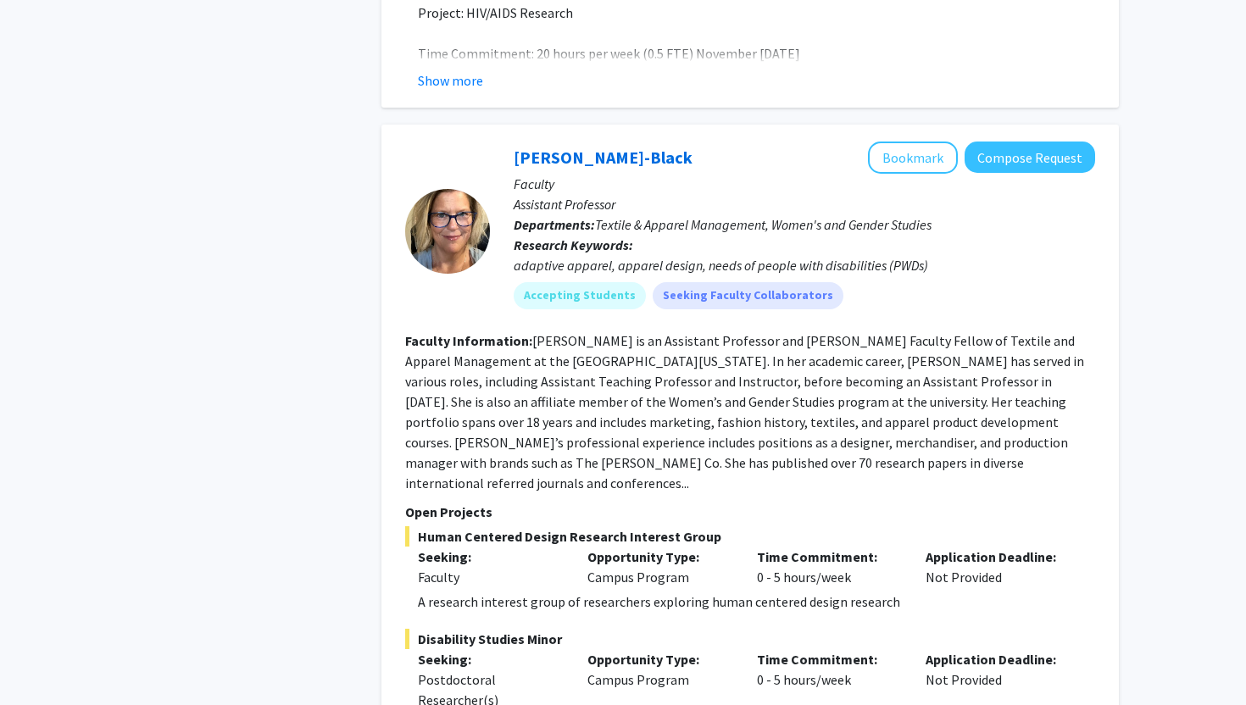
click at [448, 547] on p "Seeking:" at bounding box center [490, 557] width 144 height 20
click at [439, 526] on span "Human Centered Design Research Interest Group" at bounding box center [750, 536] width 690 height 20
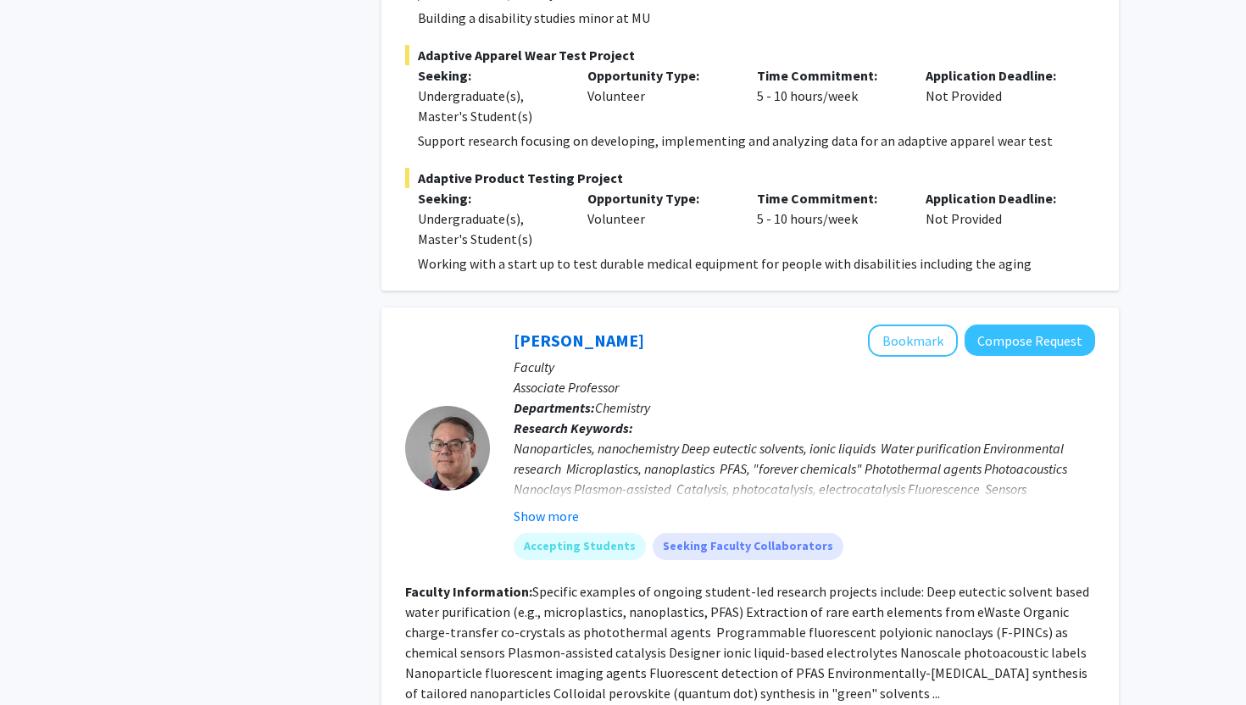
scroll to position [8783, 0]
click at [540, 504] on button "Show more" at bounding box center [546, 514] width 65 height 20
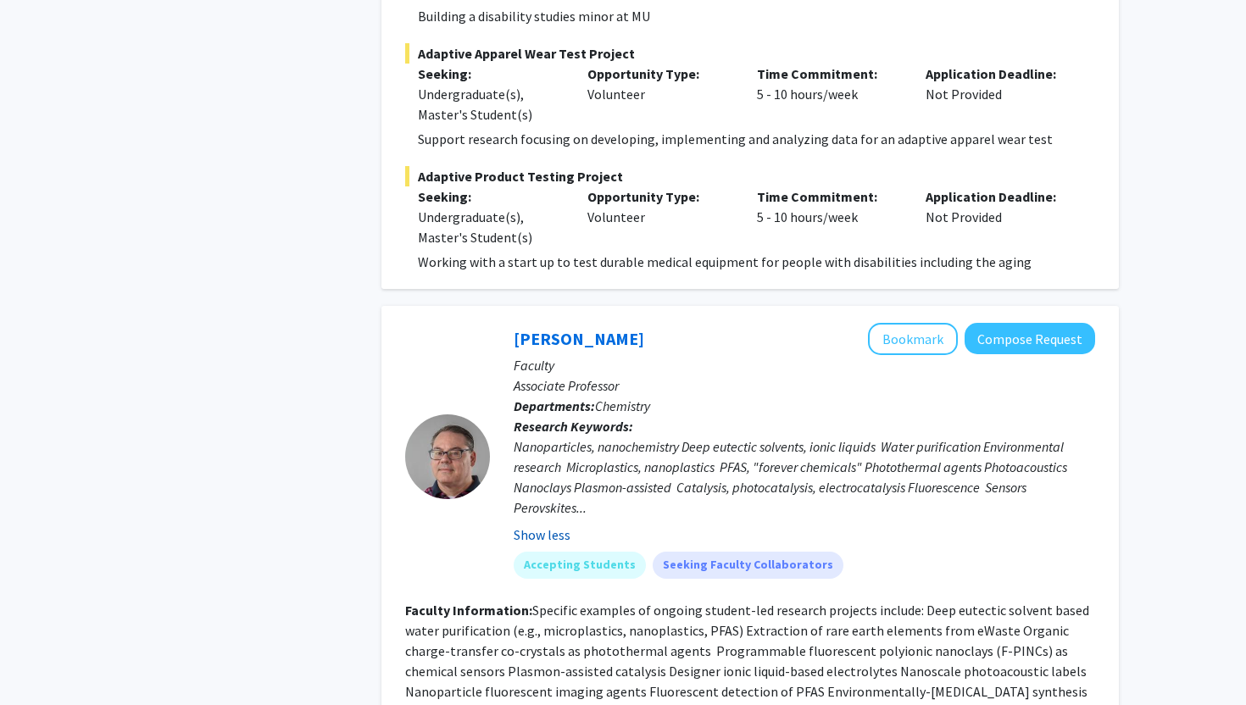
scroll to position [9227, 0]
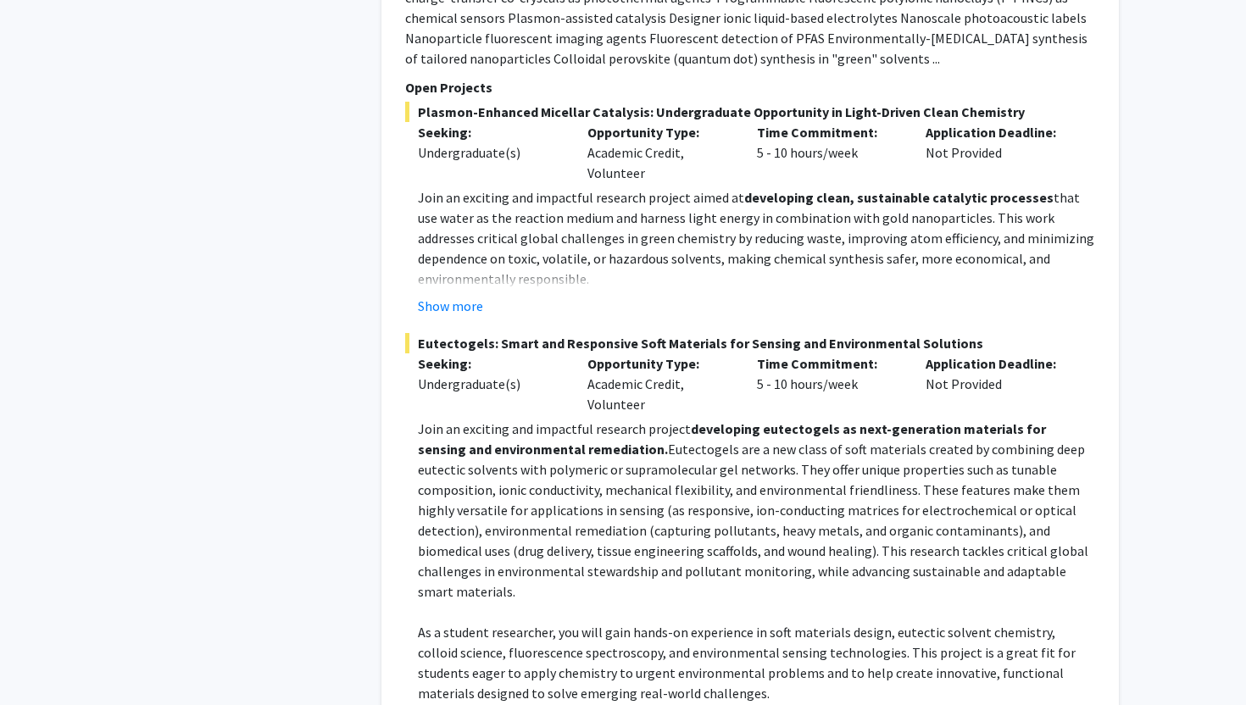
scroll to position [9453, 0]
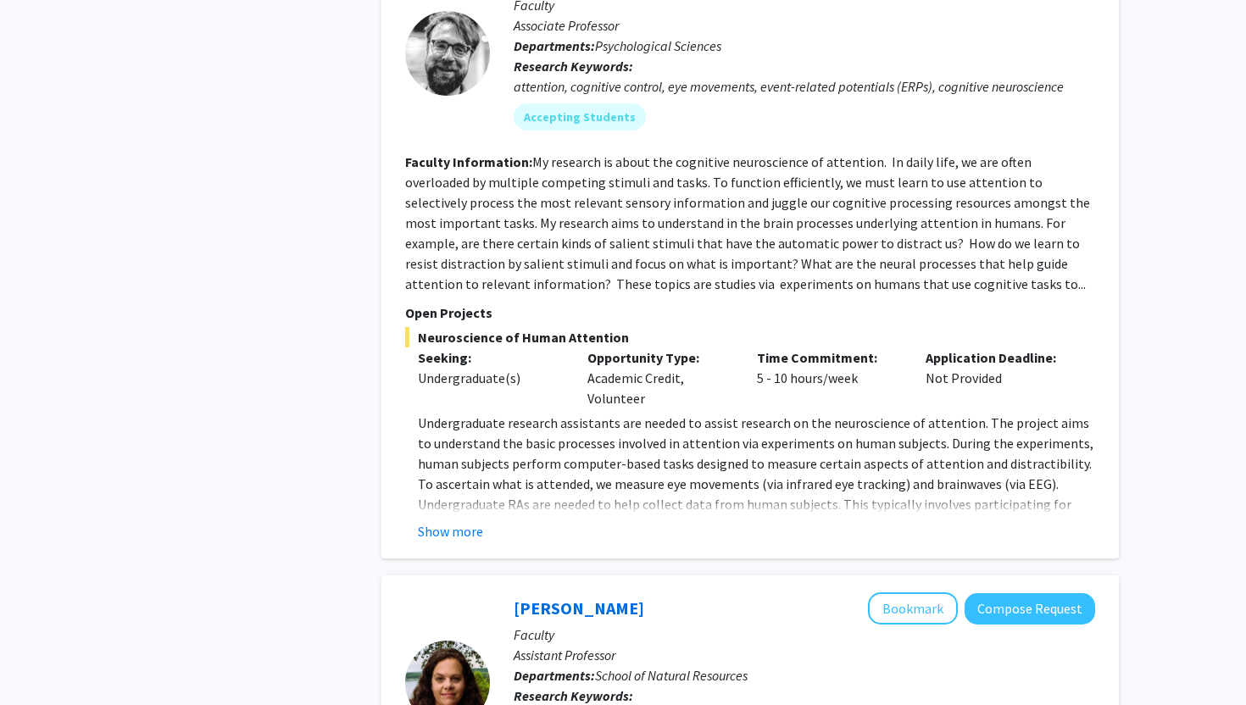
scroll to position [3133, 0]
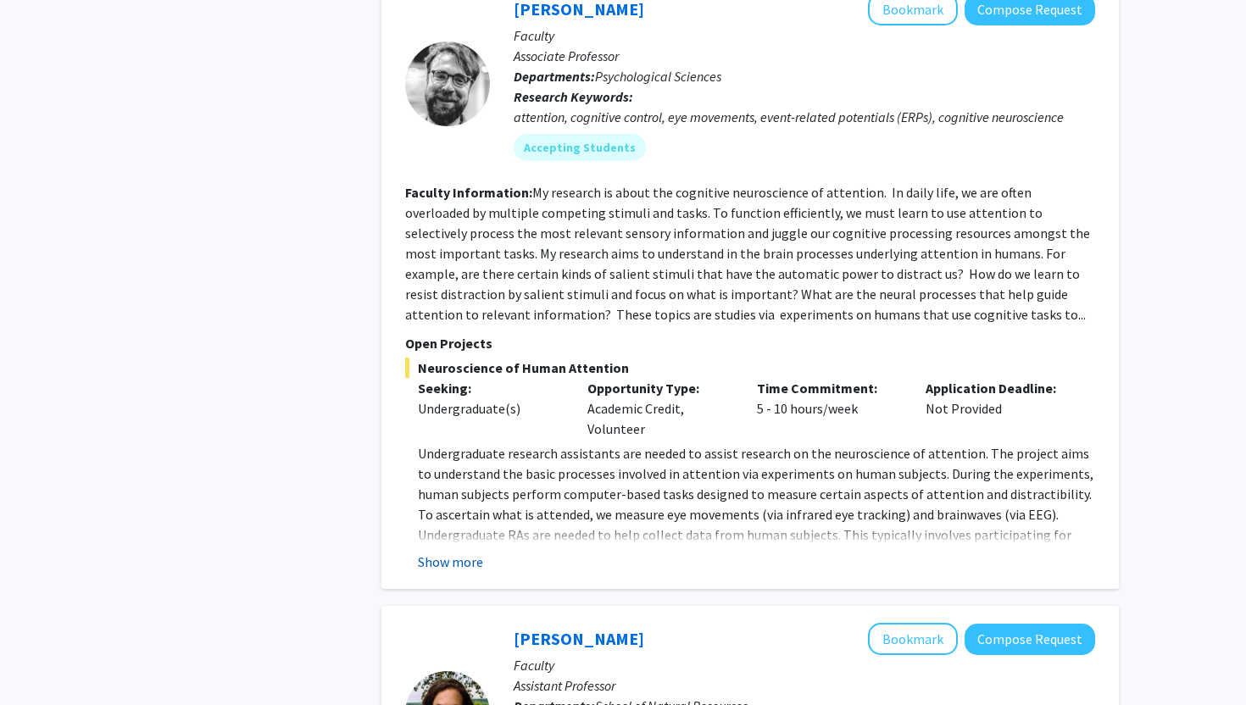
click at [457, 552] on button "Show more" at bounding box center [450, 562] width 65 height 20
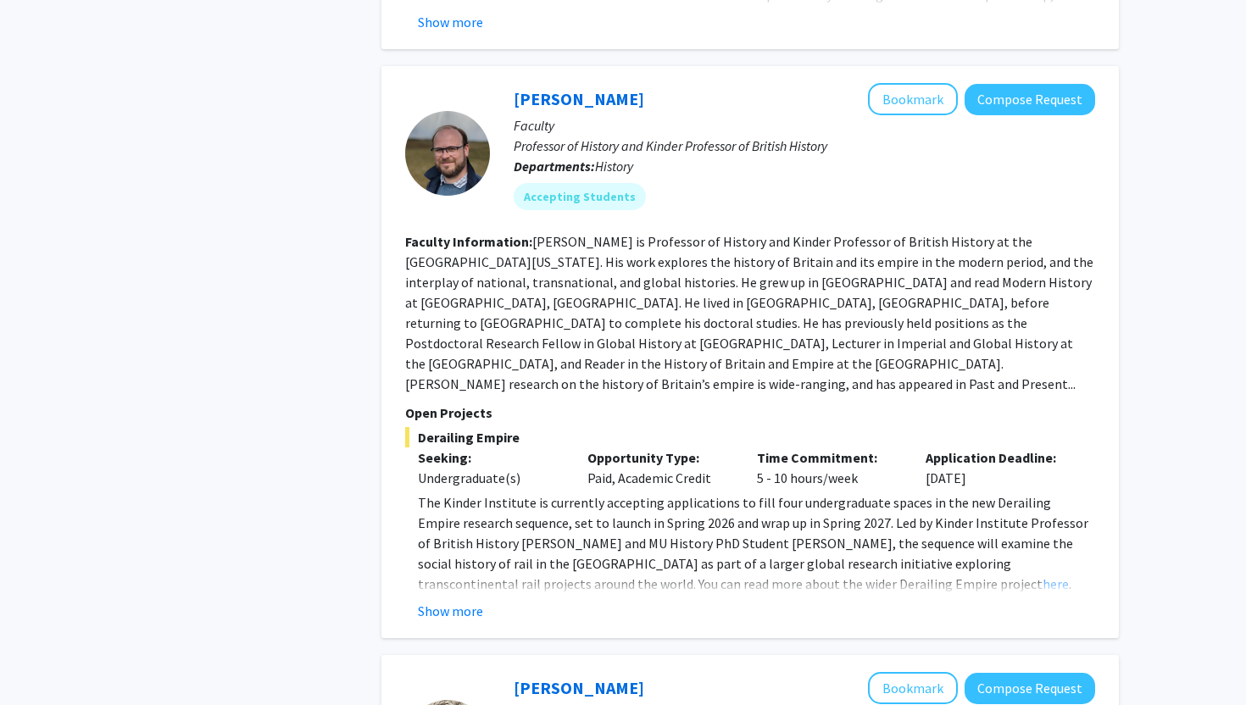
scroll to position [1903, 0]
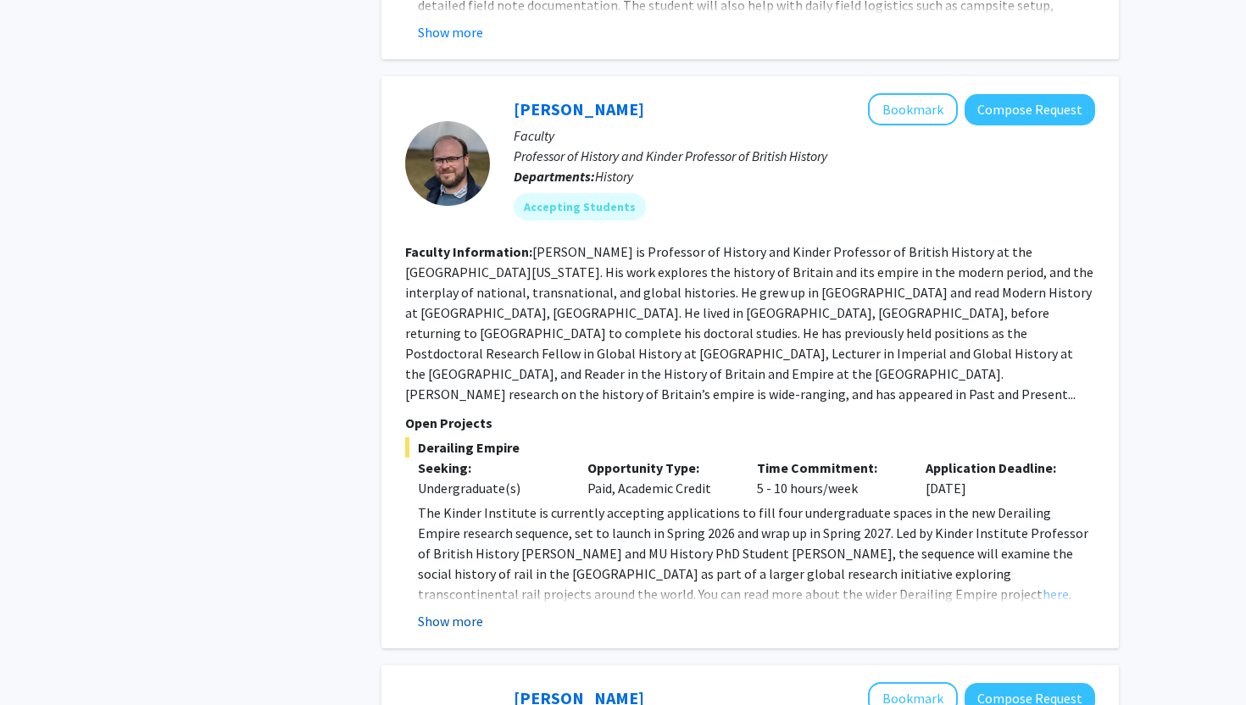
click at [443, 611] on button "Show more" at bounding box center [450, 621] width 65 height 20
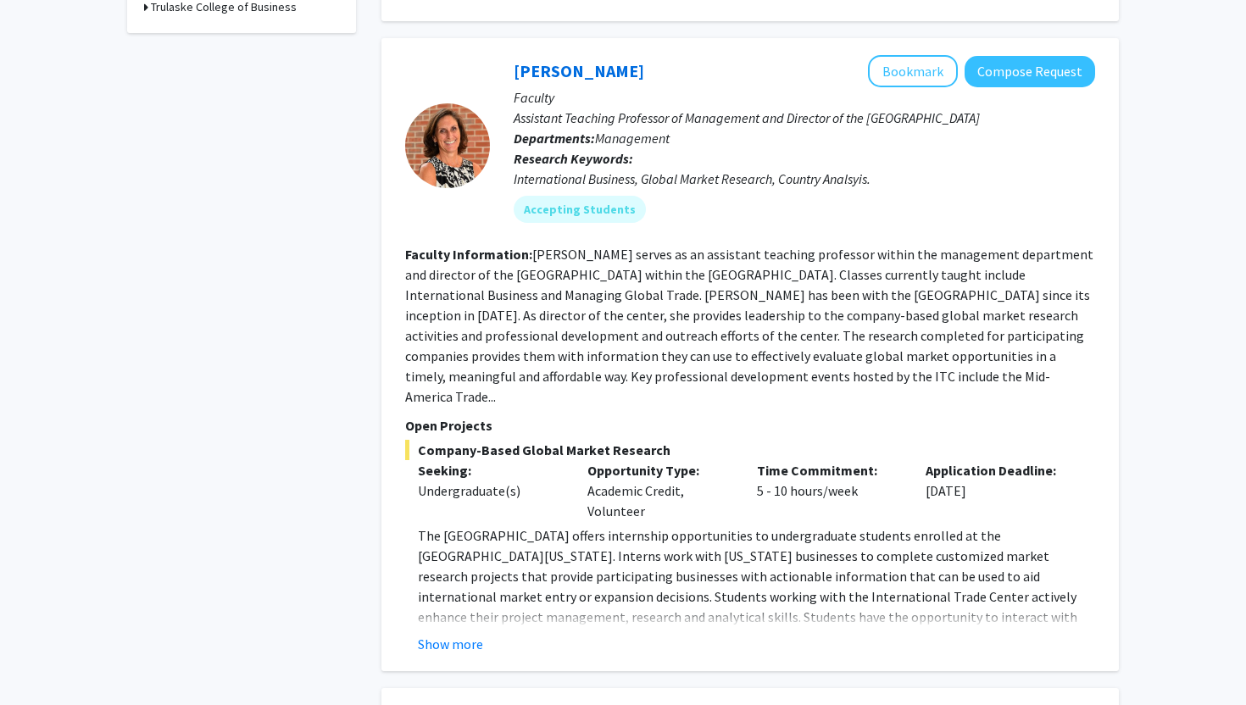
scroll to position [675, 0]
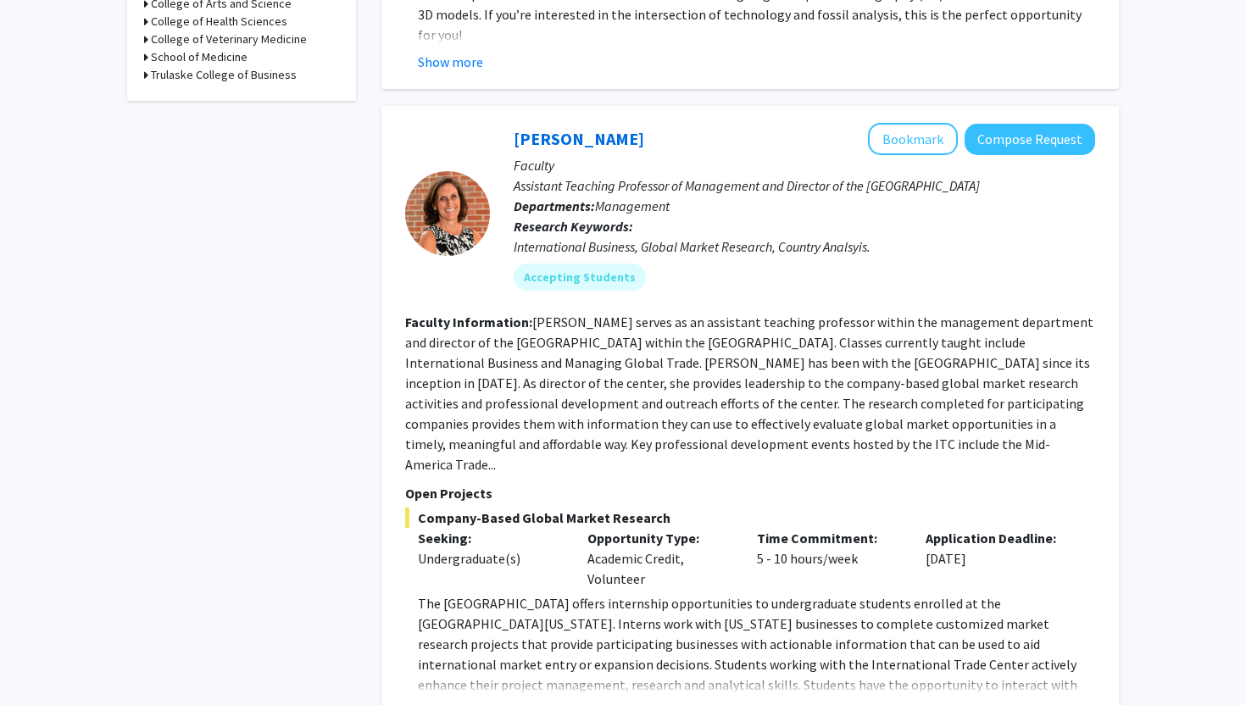
click at [447, 702] on button "Show more" at bounding box center [450, 712] width 65 height 20
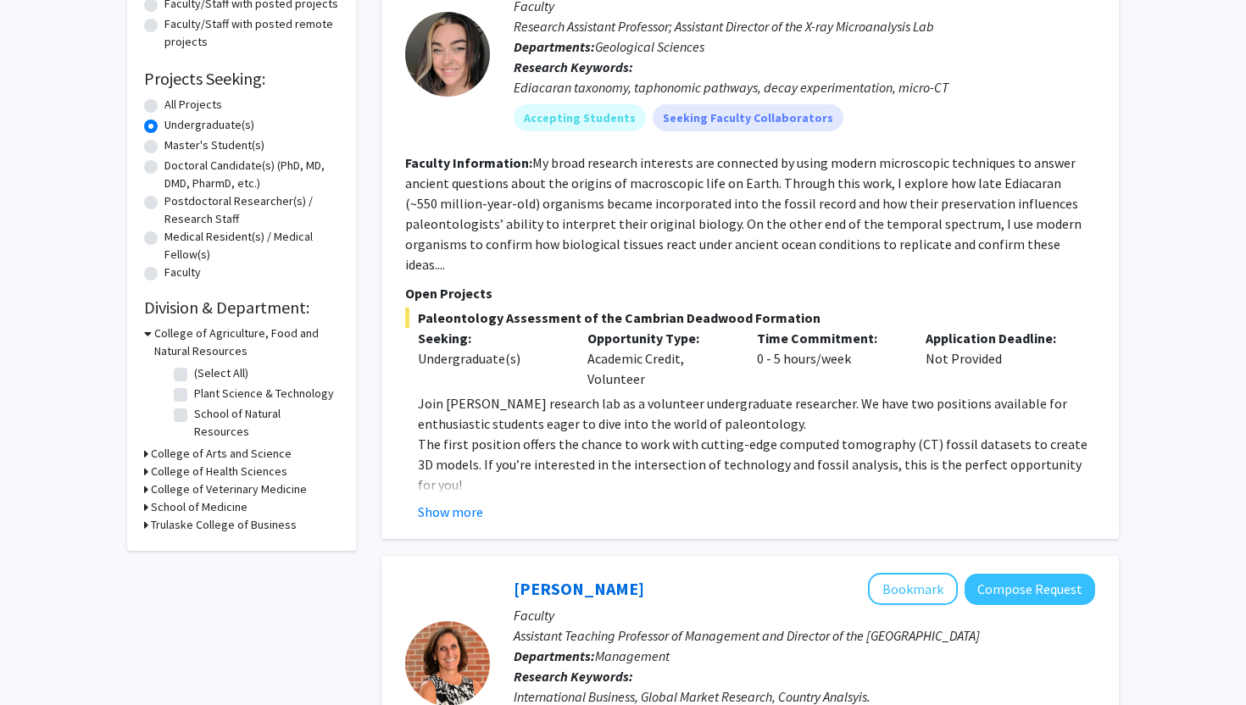
scroll to position [220, 0]
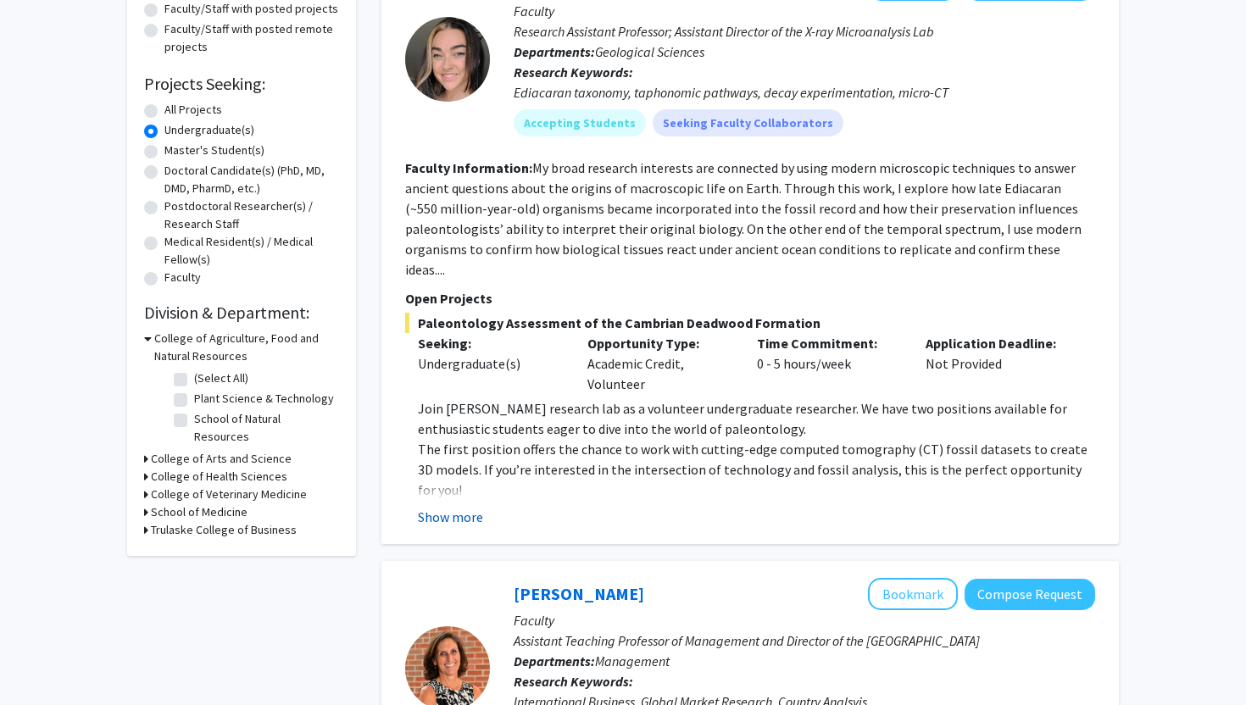
click at [467, 507] on button "Show more" at bounding box center [450, 517] width 65 height 20
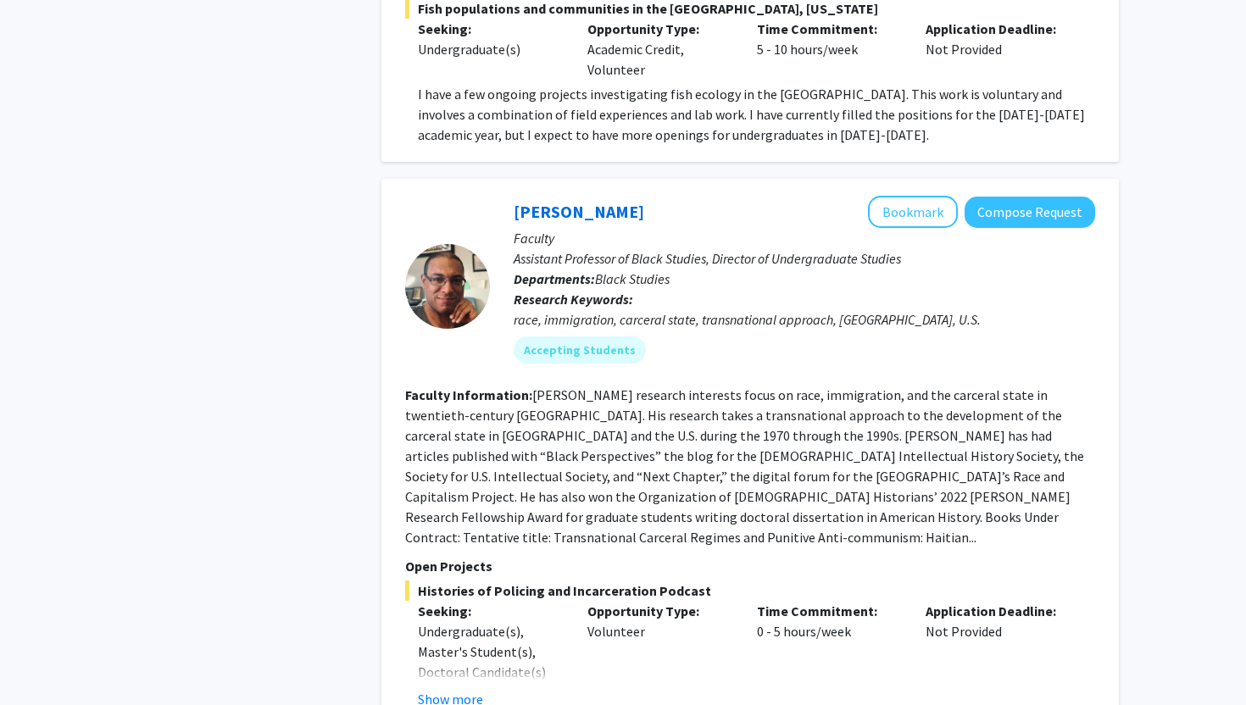
scroll to position [5271, 0]
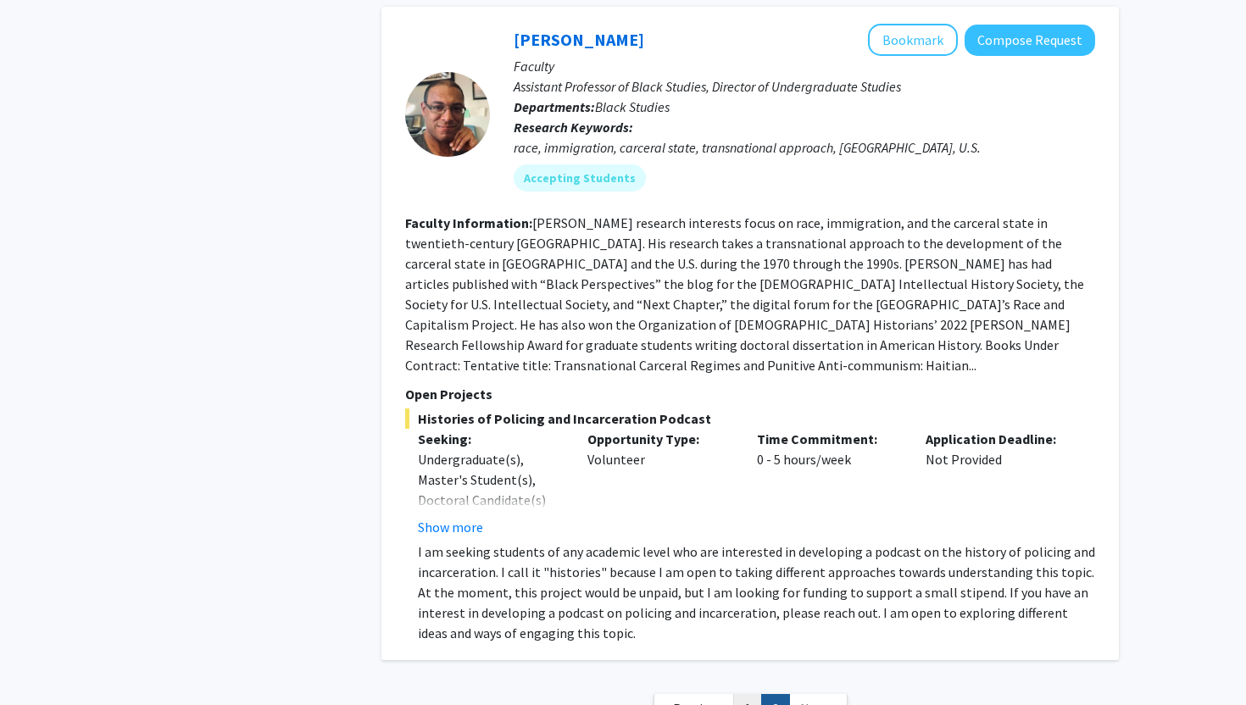
click at [744, 694] on link "1" at bounding box center [747, 709] width 29 height 30
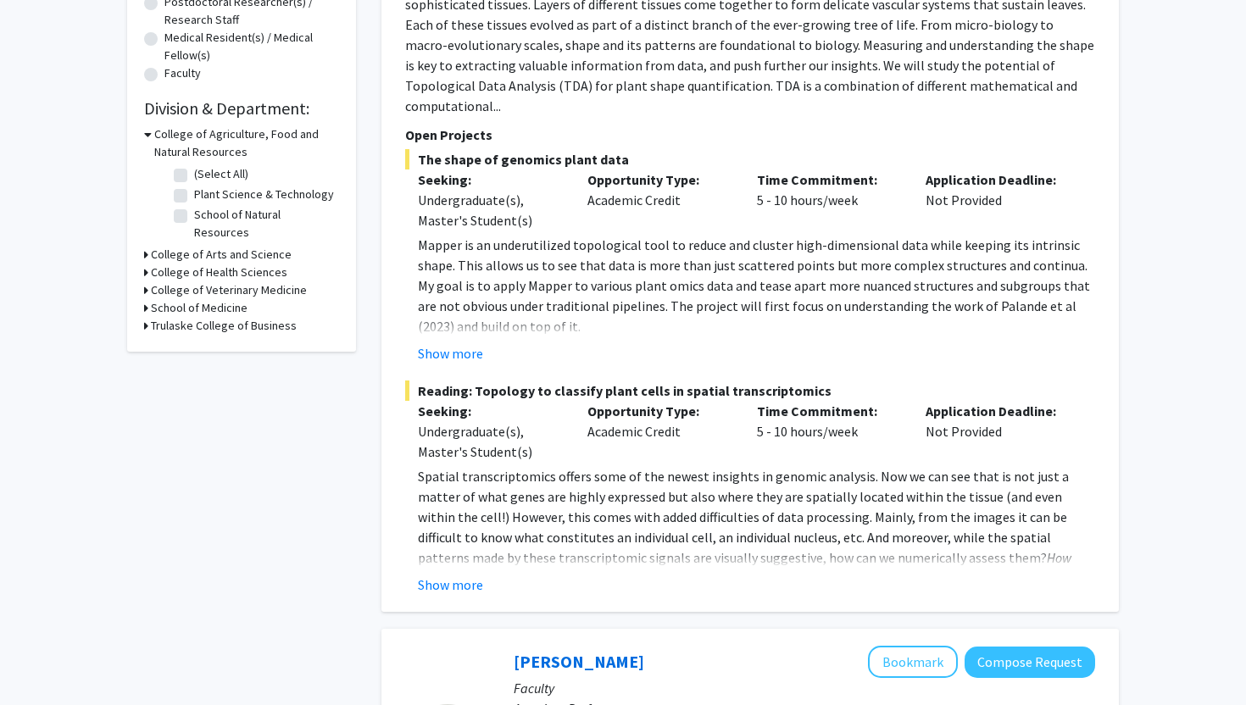
scroll to position [429, 0]
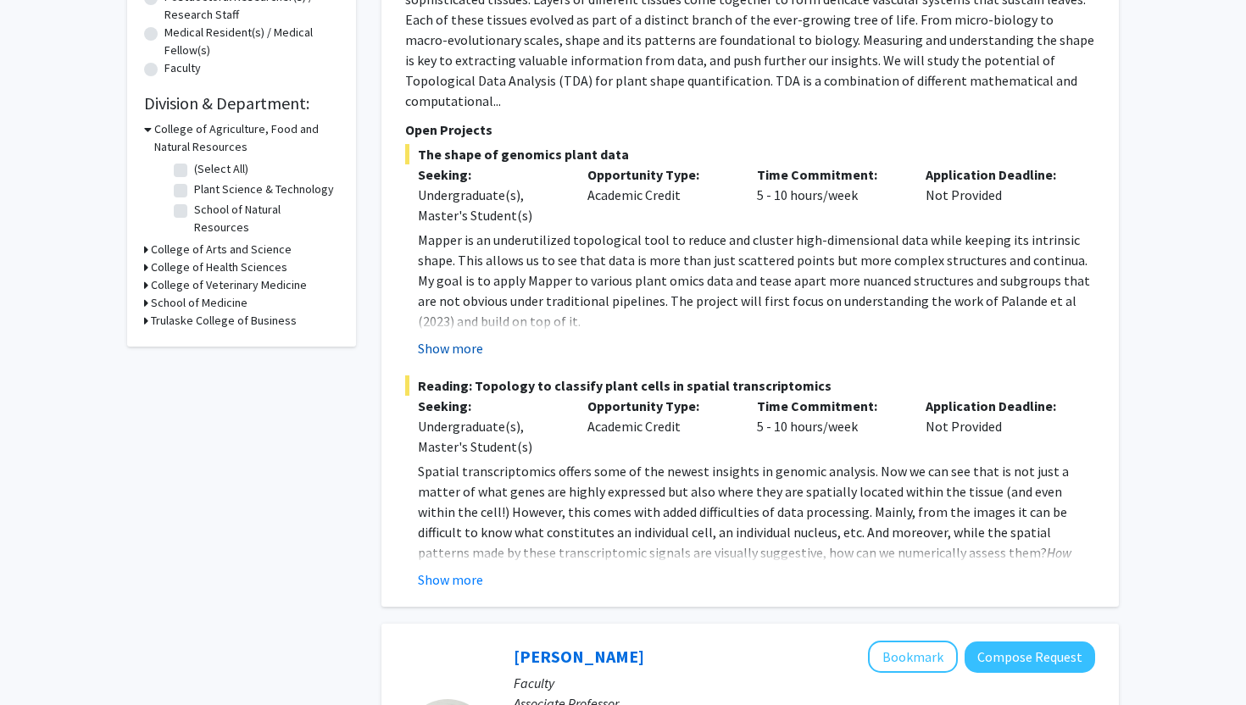
click at [472, 338] on button "Show more" at bounding box center [450, 348] width 65 height 20
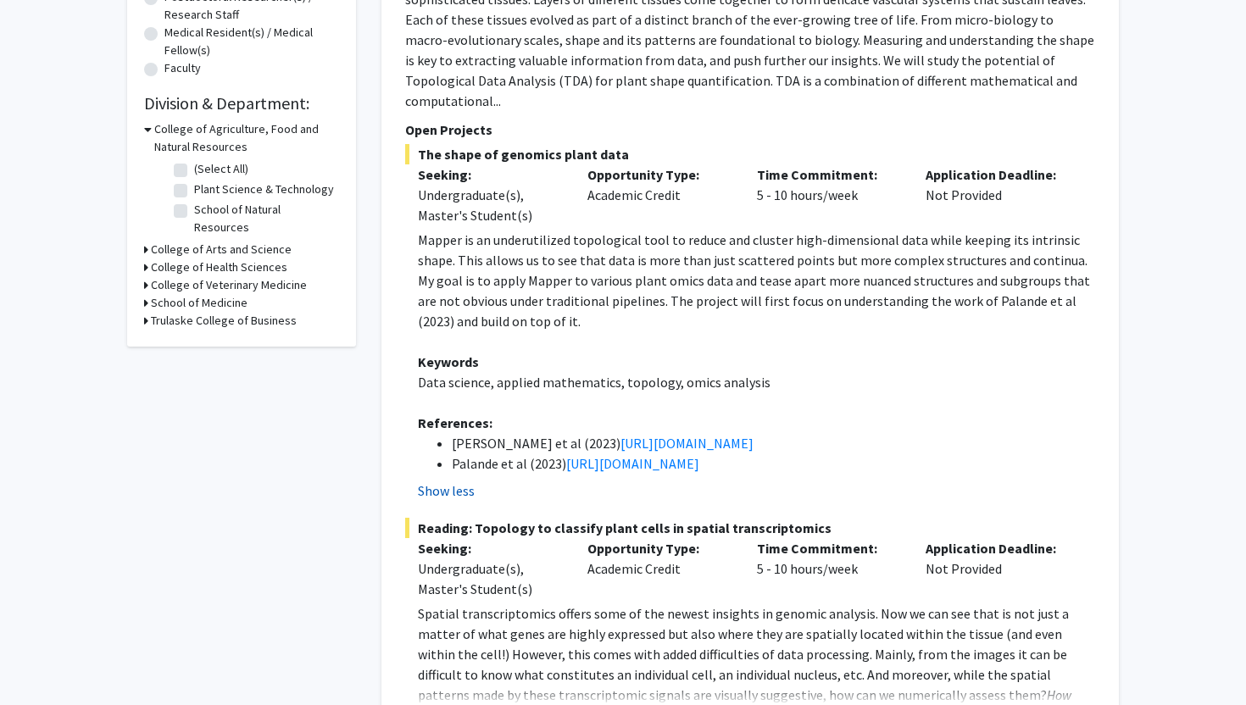
scroll to position [448, 0]
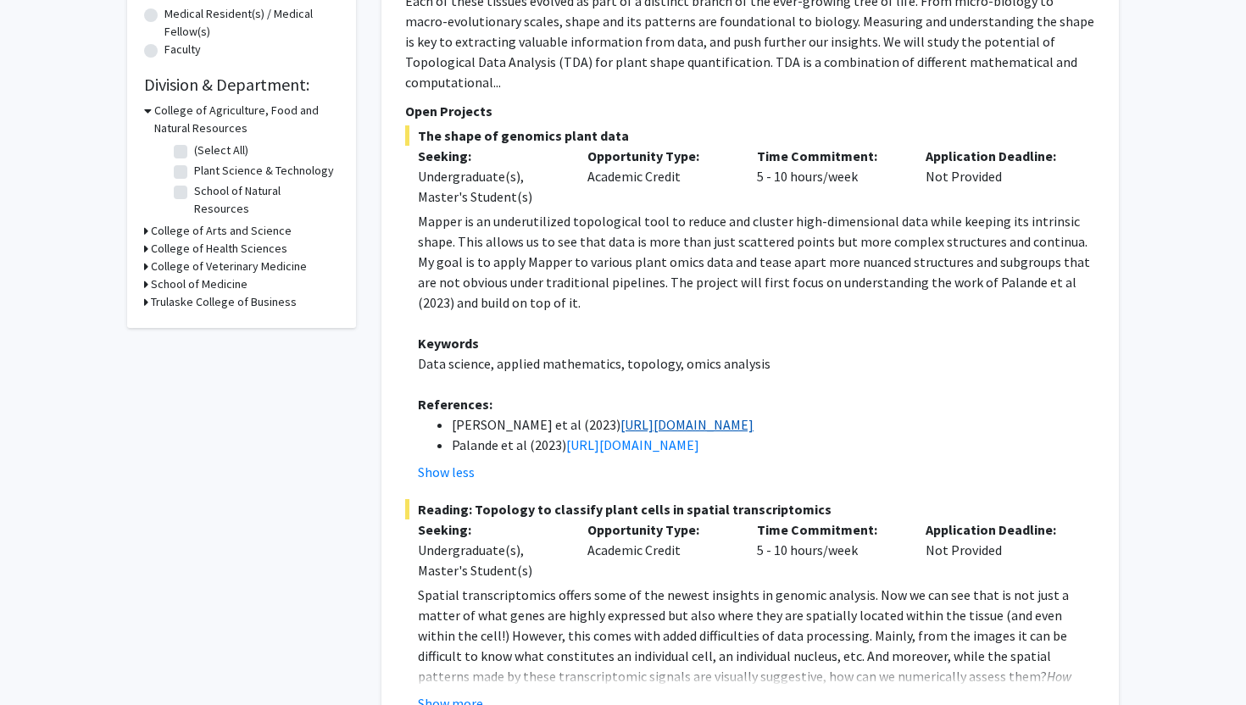
click at [620, 416] on link "[URL][DOMAIN_NAME]" at bounding box center [686, 424] width 133 height 17
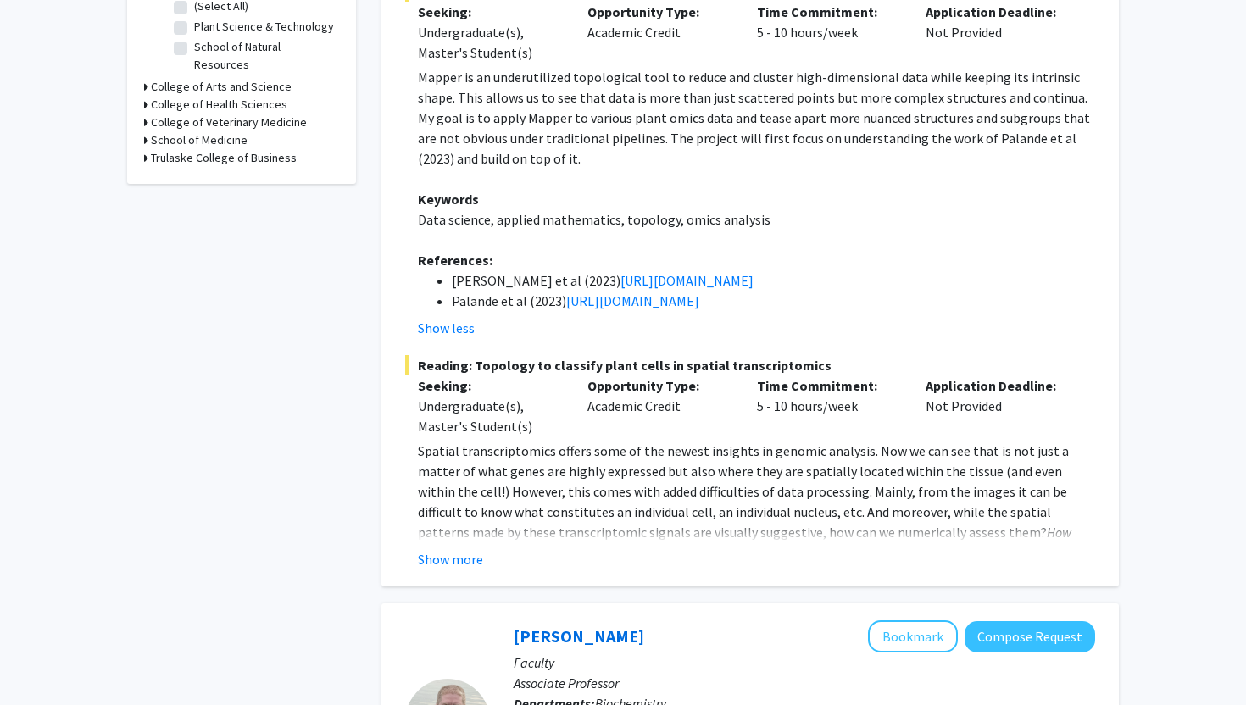
scroll to position [600, 0]
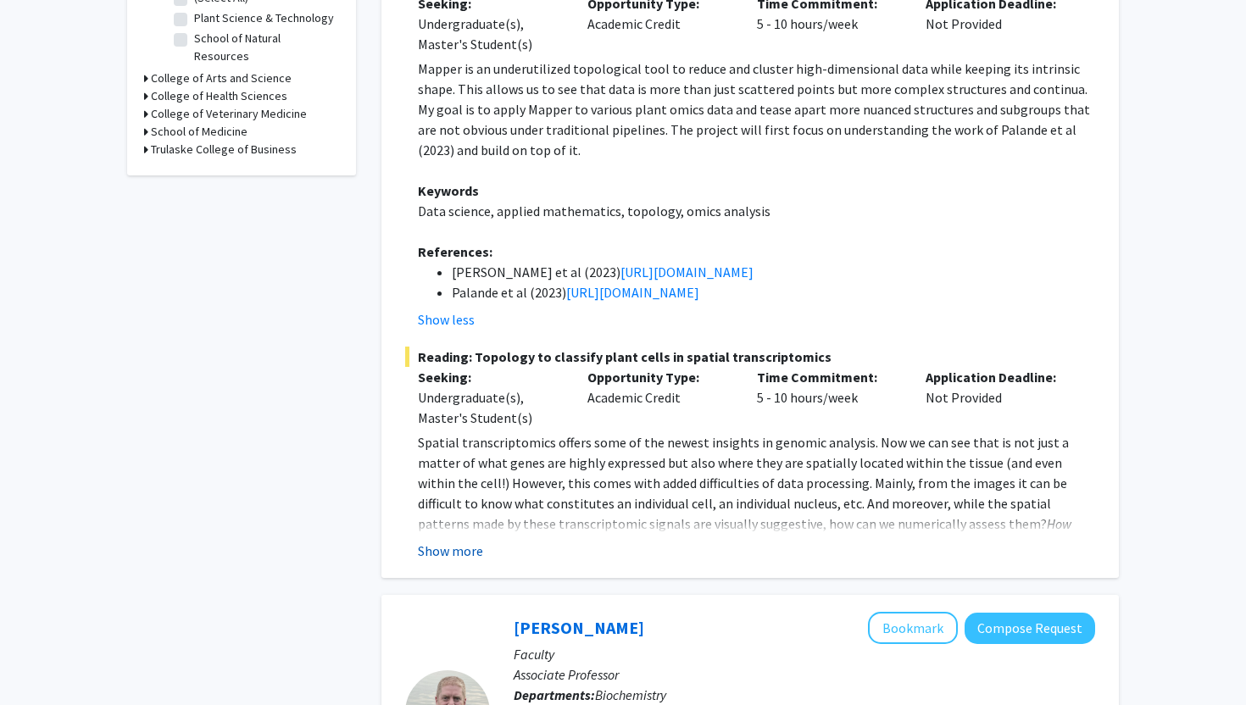
click at [444, 541] on button "Show more" at bounding box center [450, 551] width 65 height 20
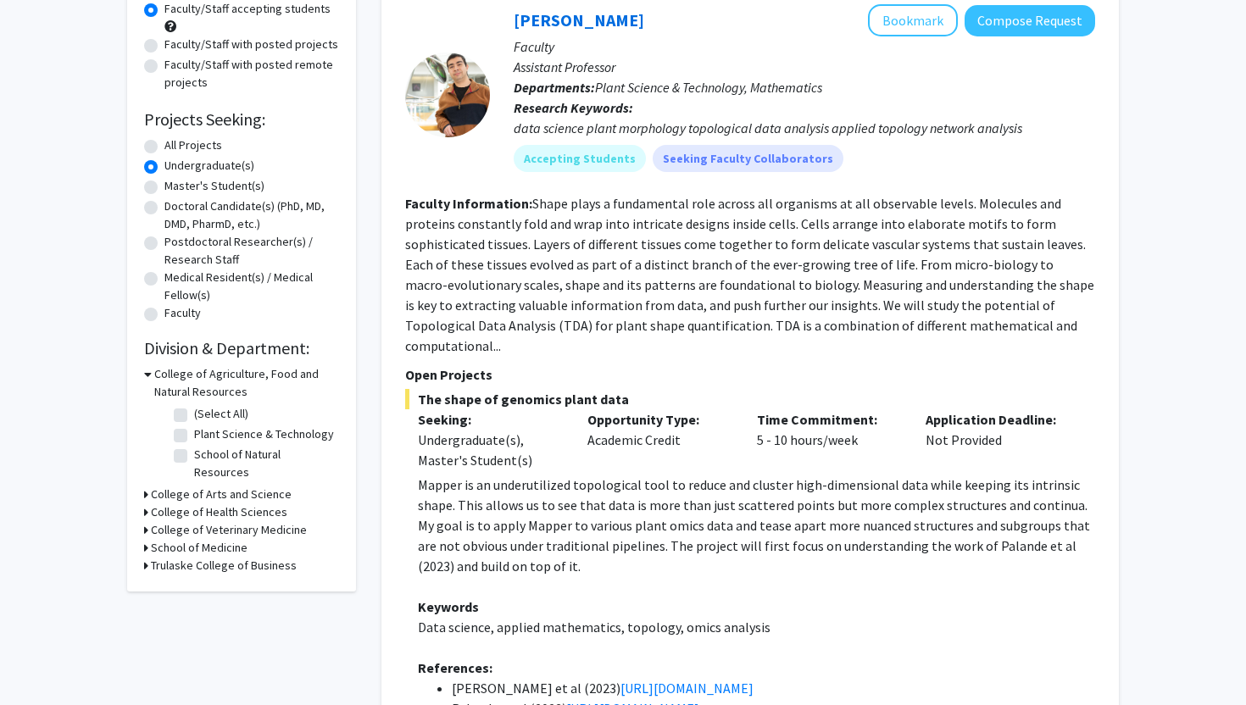
scroll to position [0, 0]
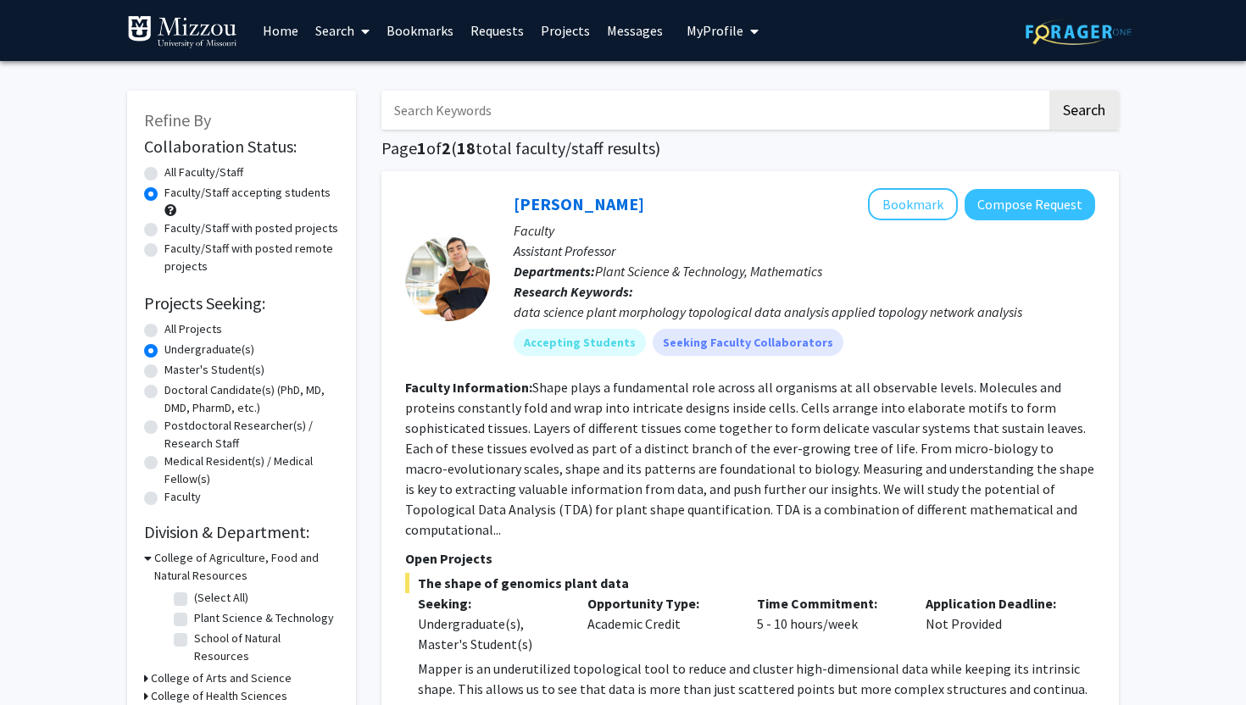
click at [179, 331] on label "All Projects" at bounding box center [193, 329] width 58 height 18
click at [175, 331] on input "All Projects" at bounding box center [169, 325] width 11 height 11
radio input "true"
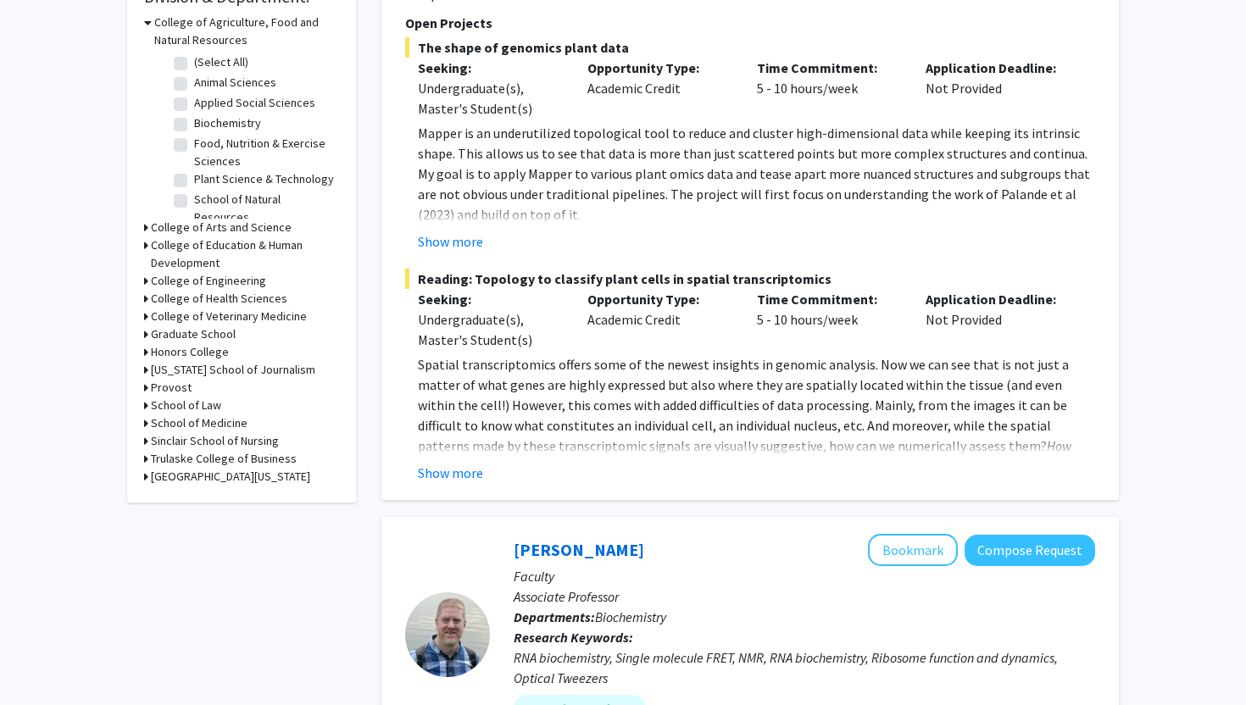
scroll to position [559, 0]
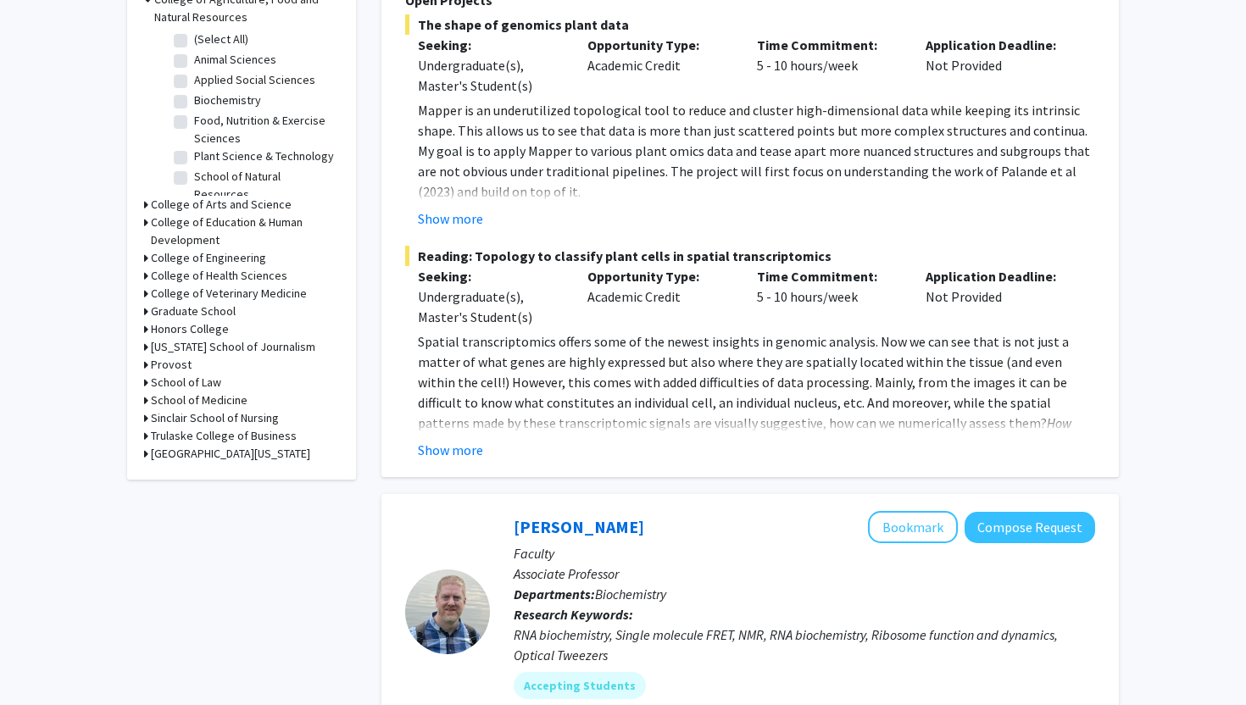
click at [205, 252] on h3 "College of Engineering" at bounding box center [208, 258] width 115 height 18
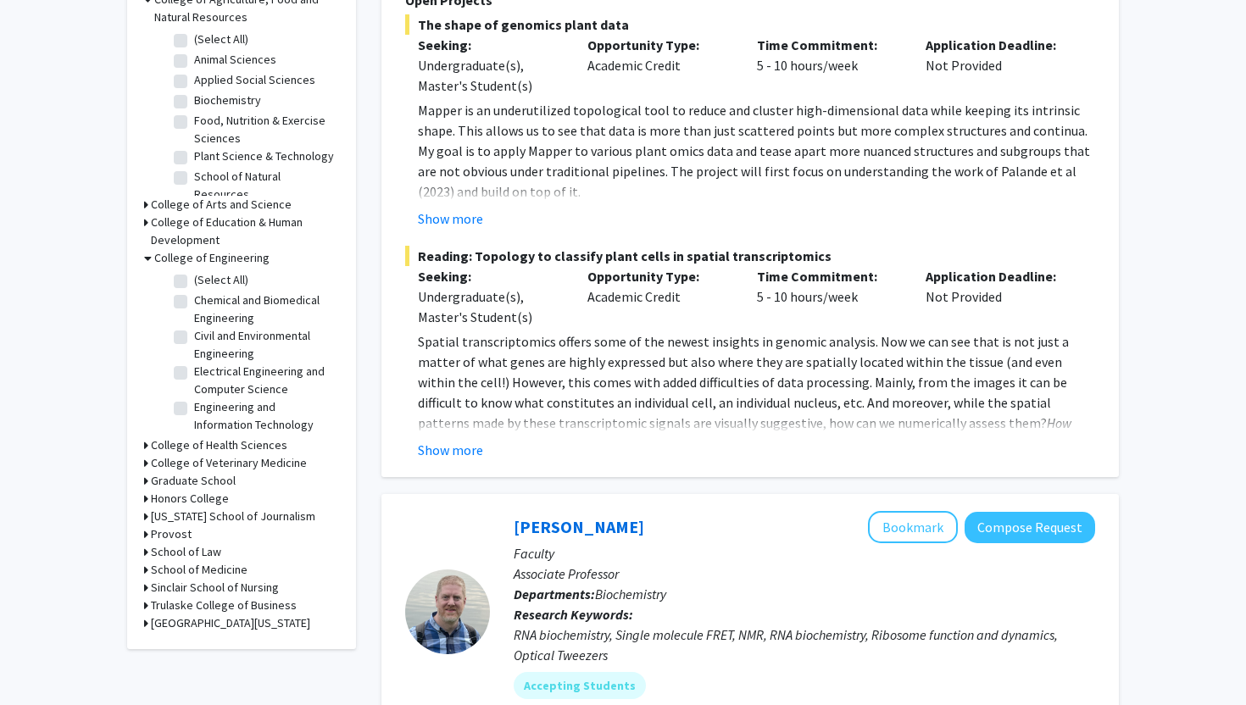
click at [224, 369] on label "Electrical Engineering and Computer Science" at bounding box center [264, 381] width 141 height 36
click at [205, 369] on input "Electrical Engineering and Computer Science" at bounding box center [199, 368] width 11 height 11
checkbox input "true"
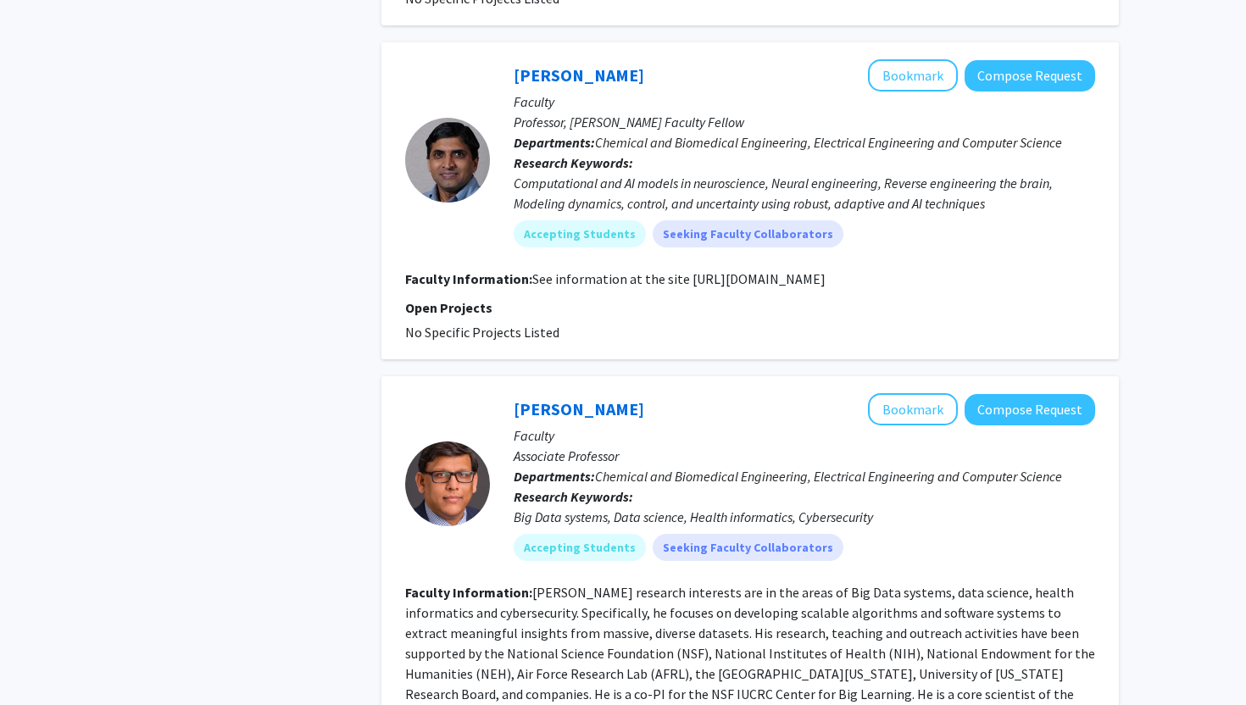
scroll to position [3615, 0]
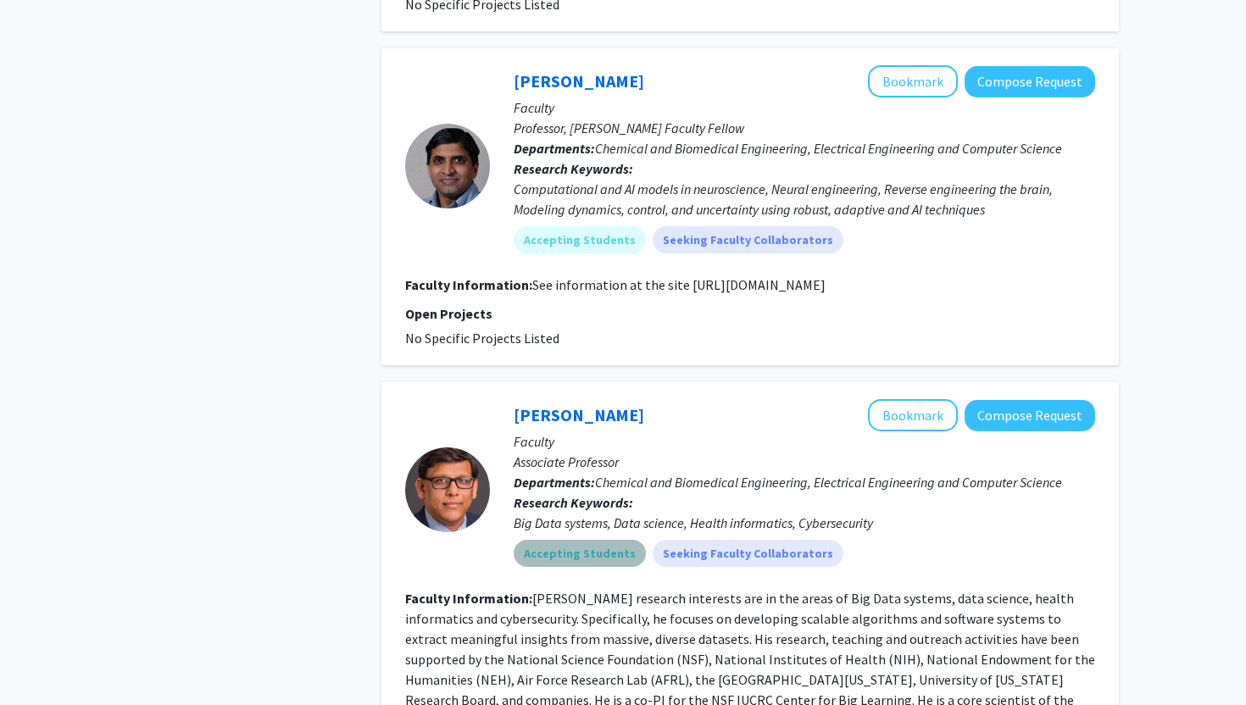
click at [598, 540] on mat-chip "Accepting Students" at bounding box center [580, 553] width 132 height 27
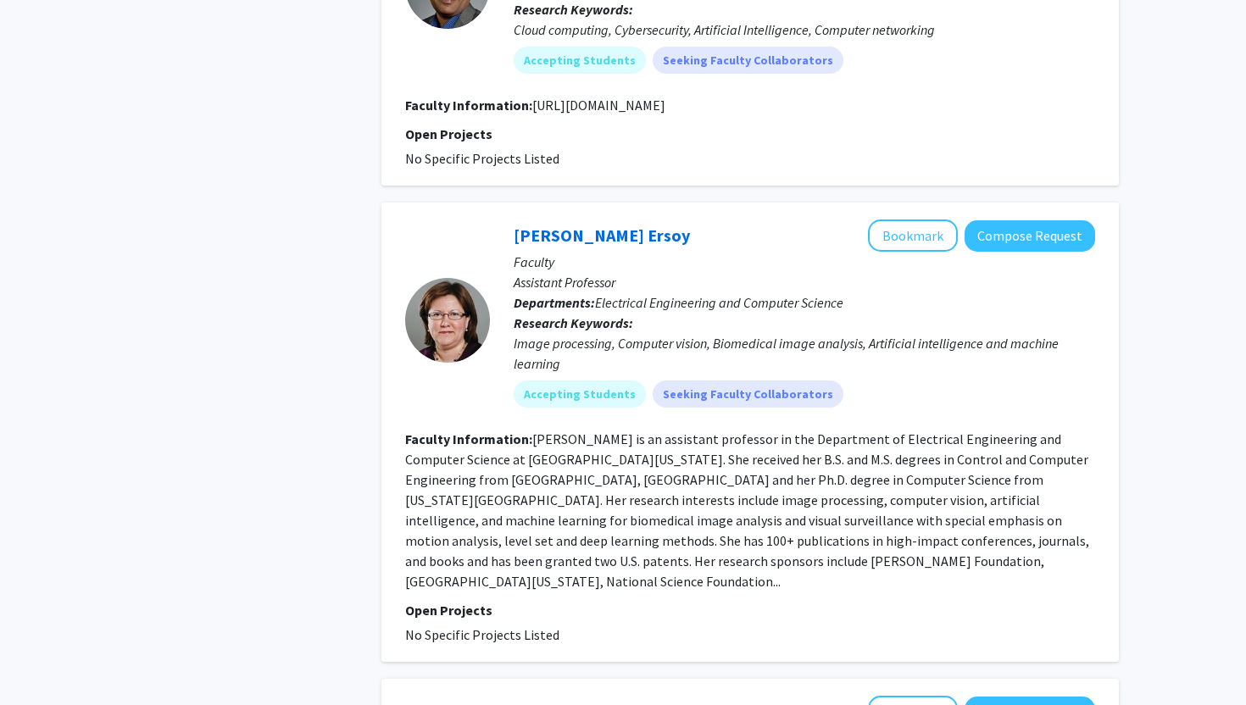
scroll to position [760, 0]
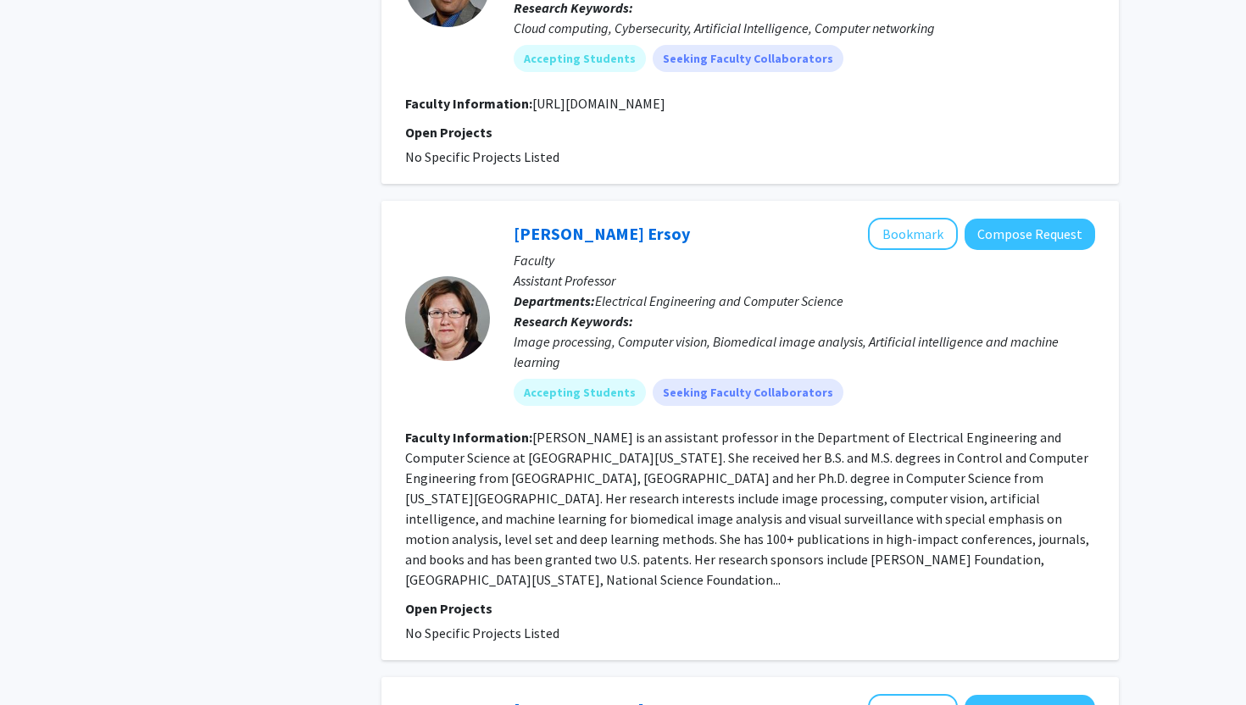
click at [637, 502] on fg-read-more "[PERSON_NAME] is an assistant professor in the Department of Electrical Enginee…" at bounding box center [747, 508] width 684 height 159
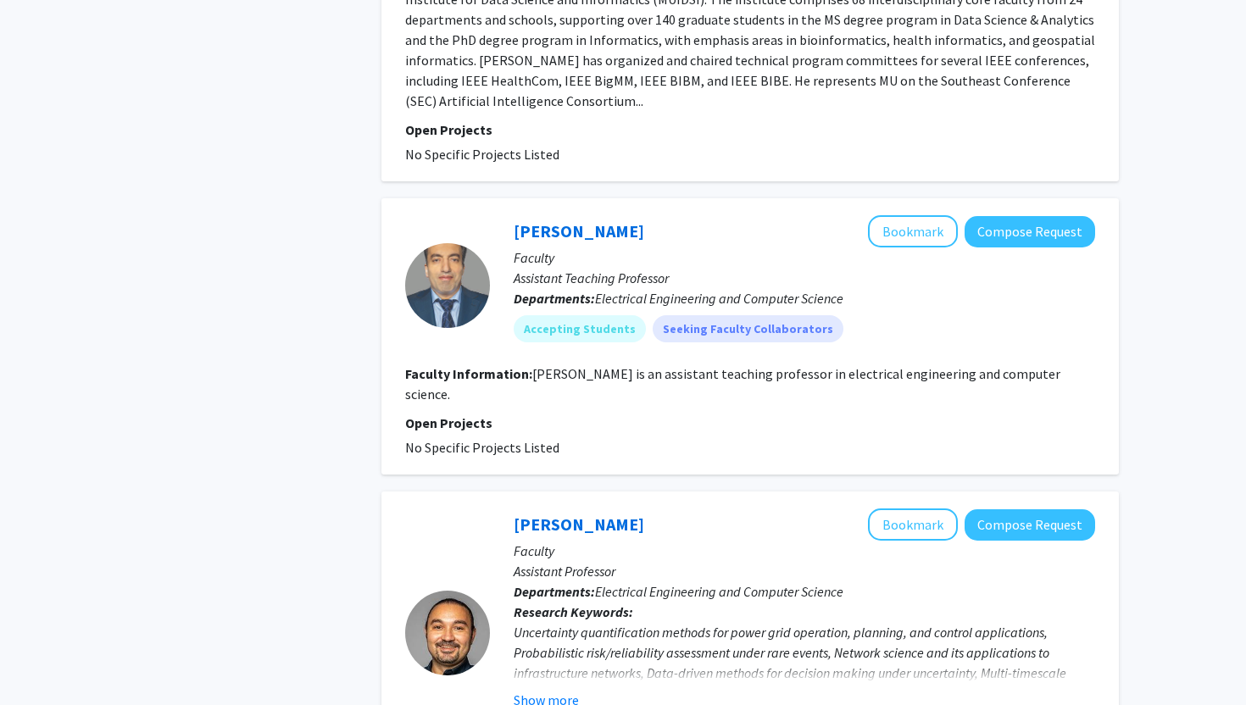
scroll to position [2656, 0]
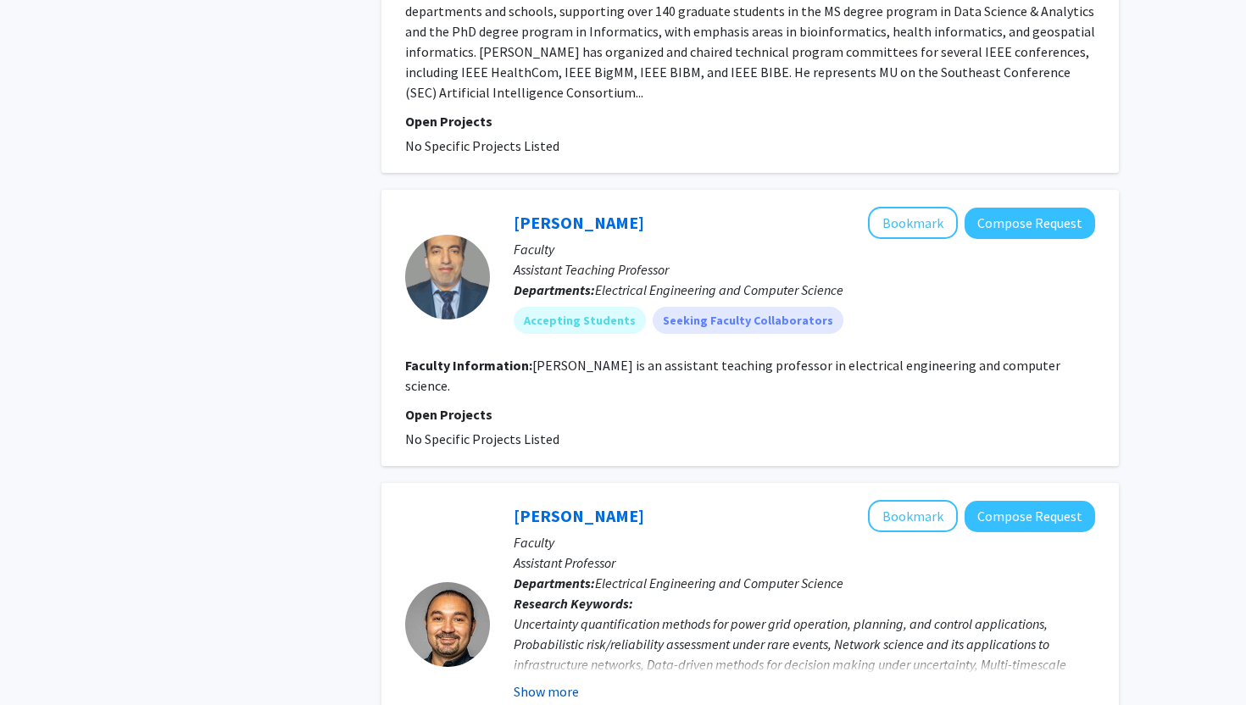
click at [560, 681] on button "Show more" at bounding box center [546, 691] width 65 height 20
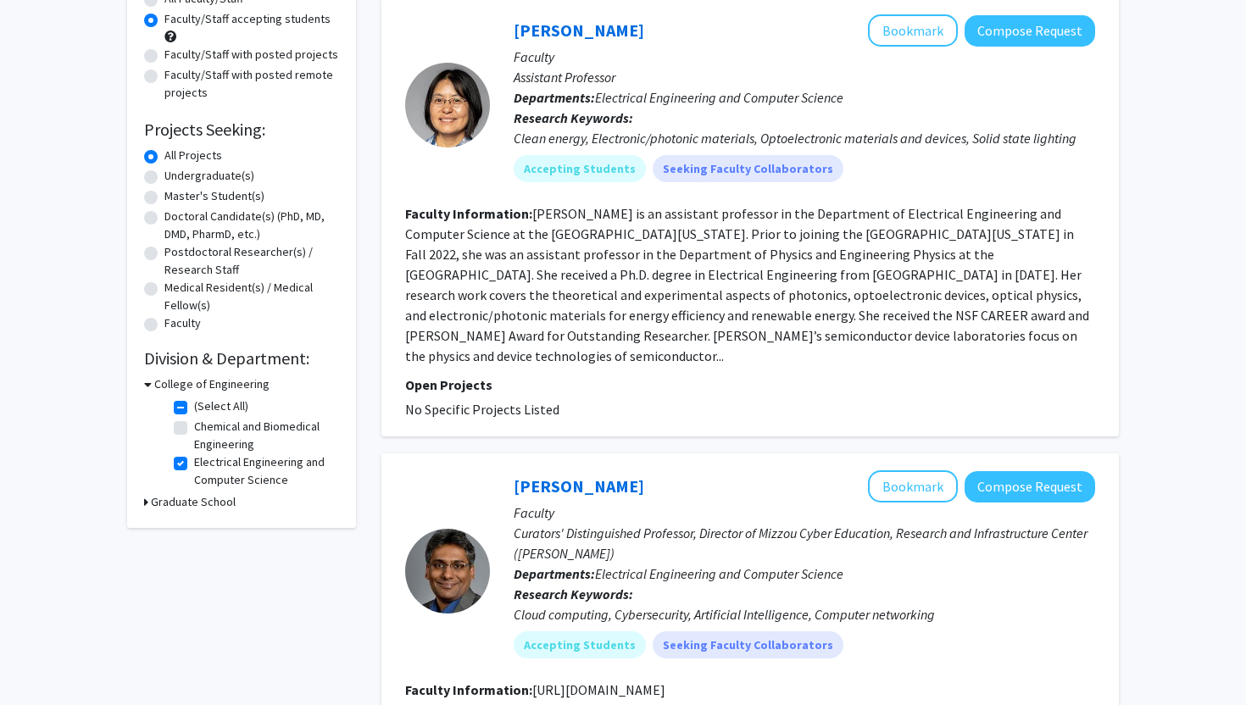
scroll to position [182, 0]
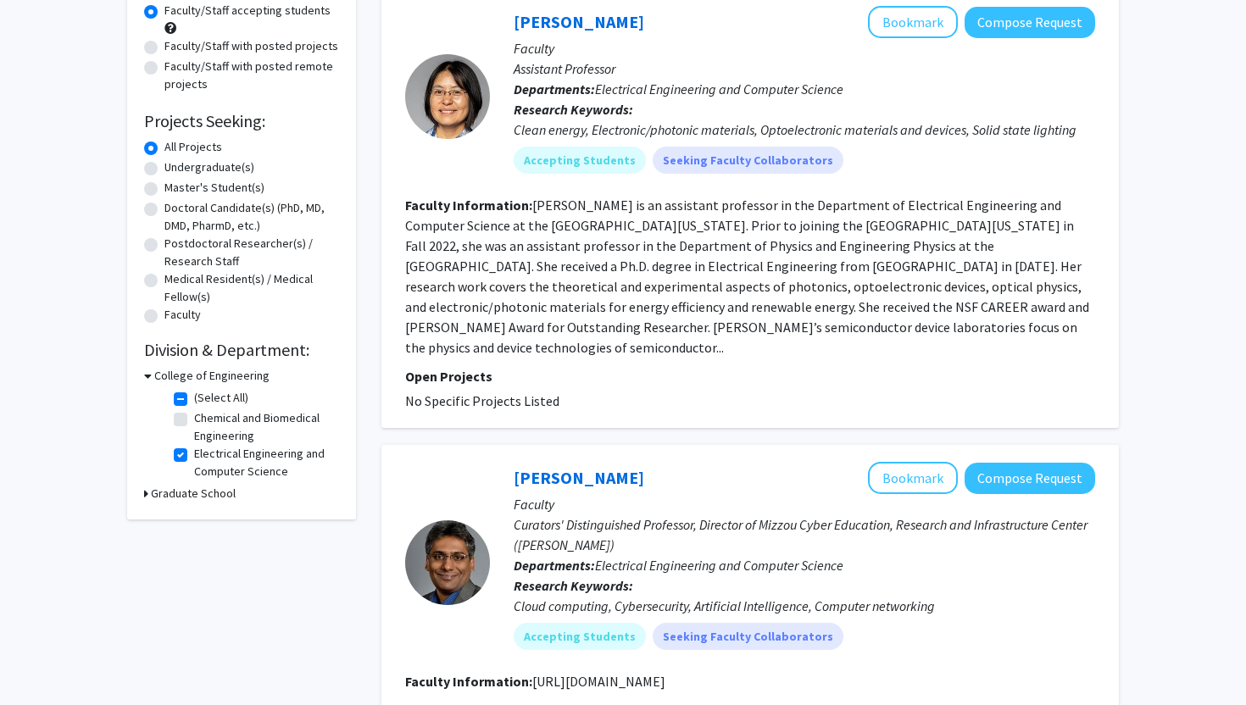
click at [185, 493] on h3 "Graduate School" at bounding box center [193, 494] width 85 height 18
click at [185, 493] on h3 "Graduate School" at bounding box center [196, 494] width 85 height 18
click at [185, 493] on h3 "Graduate School" at bounding box center [193, 494] width 85 height 18
click at [191, 515] on fg-checkbox "Institute for Data Science and Informatics Institute for Data Science and Infor…" at bounding box center [254, 525] width 161 height 36
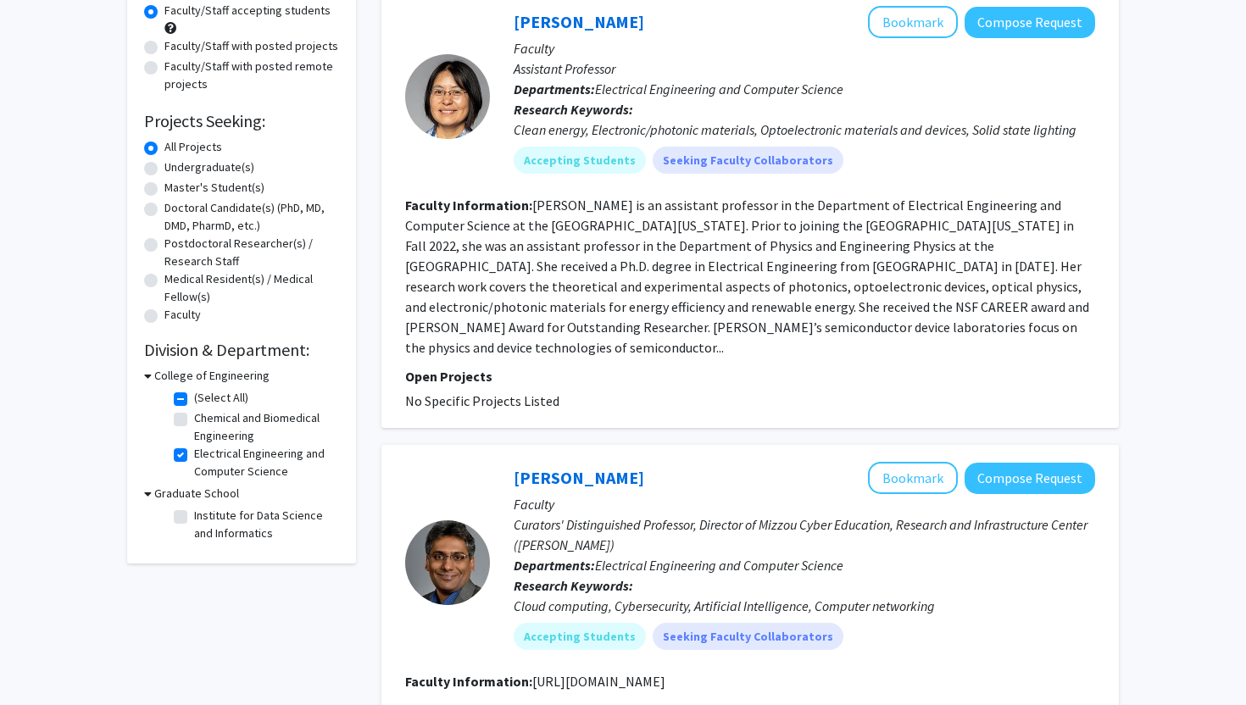
click at [194, 515] on label "Institute for Data Science and Informatics" at bounding box center [264, 525] width 141 height 36
click at [194, 515] on input "Institute for Data Science and Informatics" at bounding box center [199, 512] width 11 height 11
checkbox input "true"
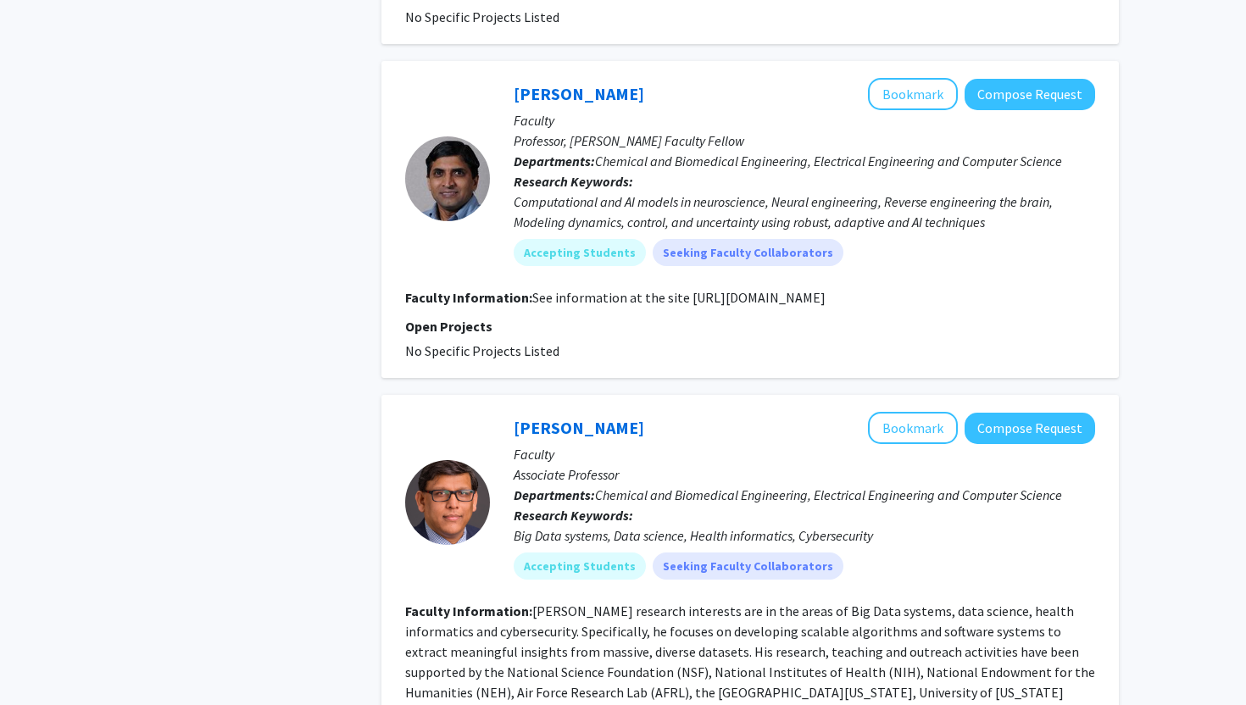
scroll to position [3918, 0]
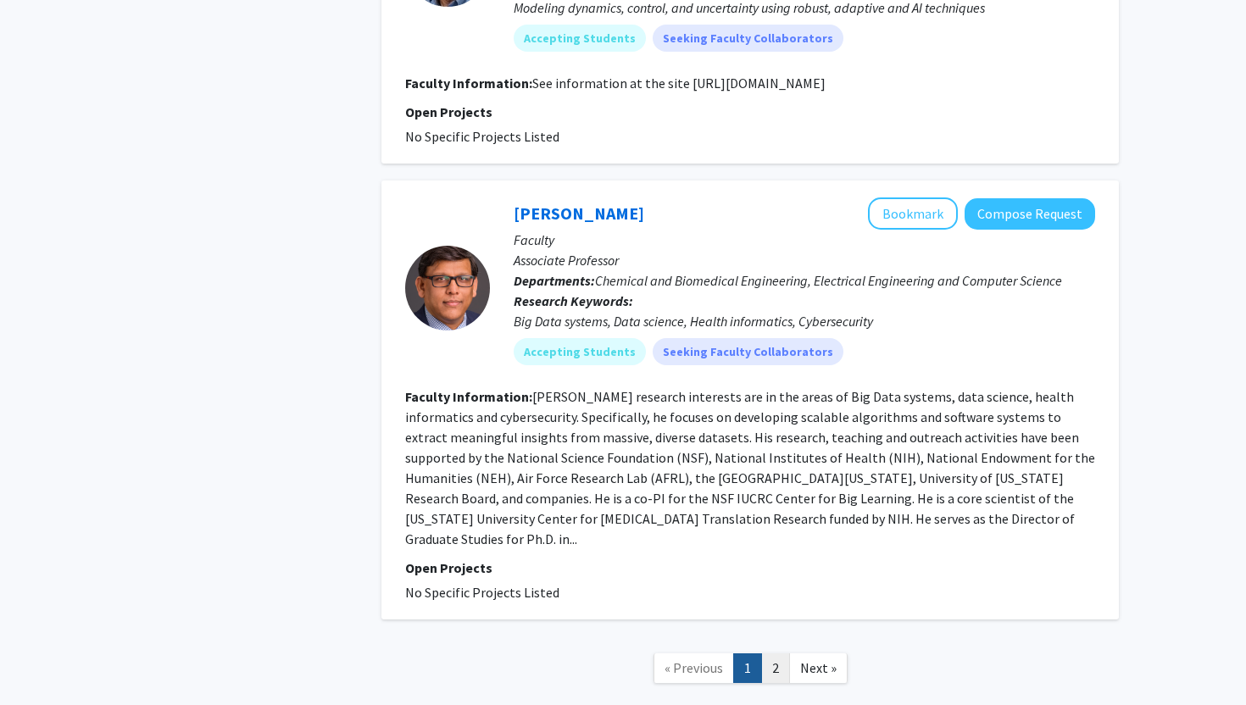
click at [773, 653] on link "2" at bounding box center [775, 668] width 29 height 30
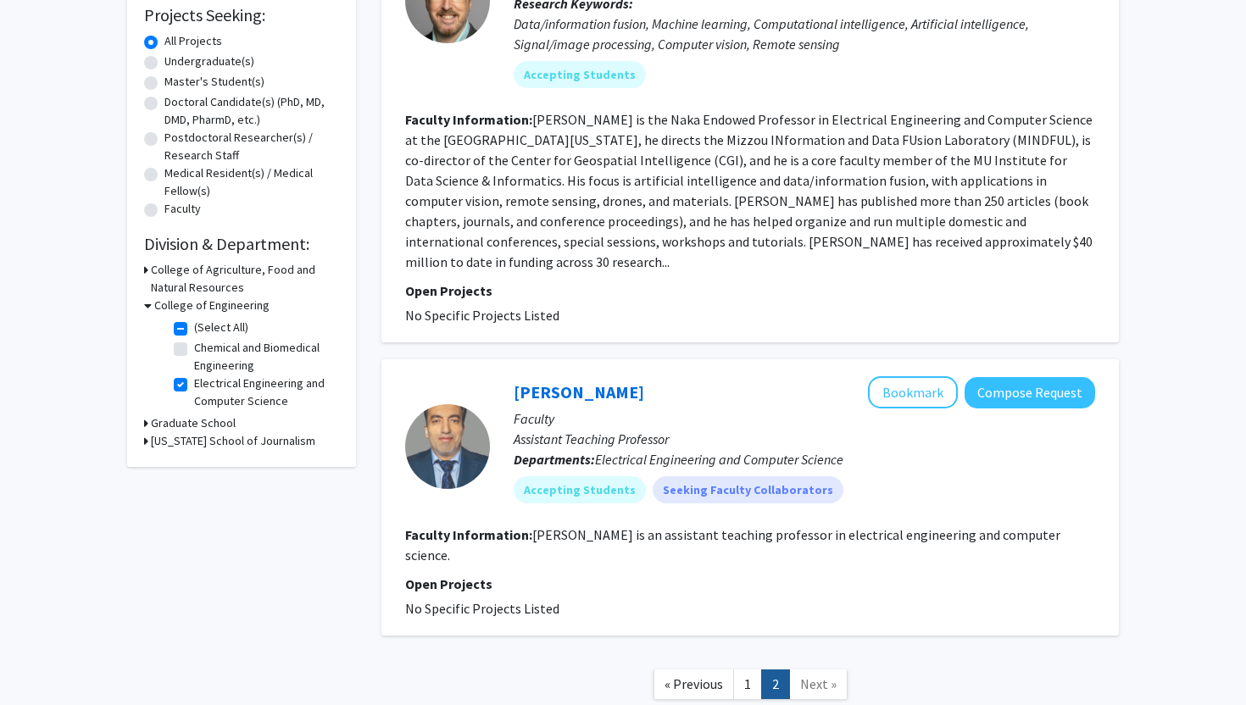
scroll to position [290, 0]
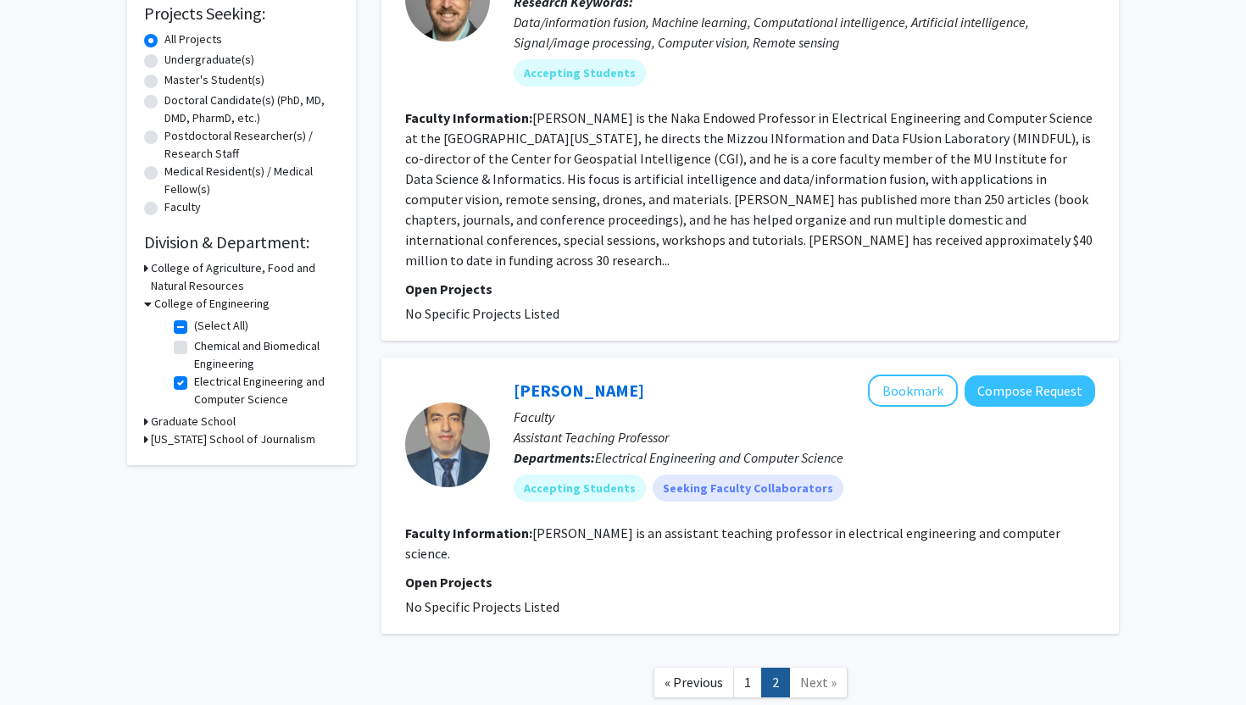
click at [216, 424] on h3 "Graduate School" at bounding box center [193, 422] width 85 height 18
click at [194, 459] on label "Institute for Data Science and Informatics" at bounding box center [264, 453] width 141 height 36
click at [194, 446] on input "Institute for Data Science and Informatics" at bounding box center [199, 440] width 11 height 11
checkbox input "false"
